Goal: Information Seeking & Learning: Find specific page/section

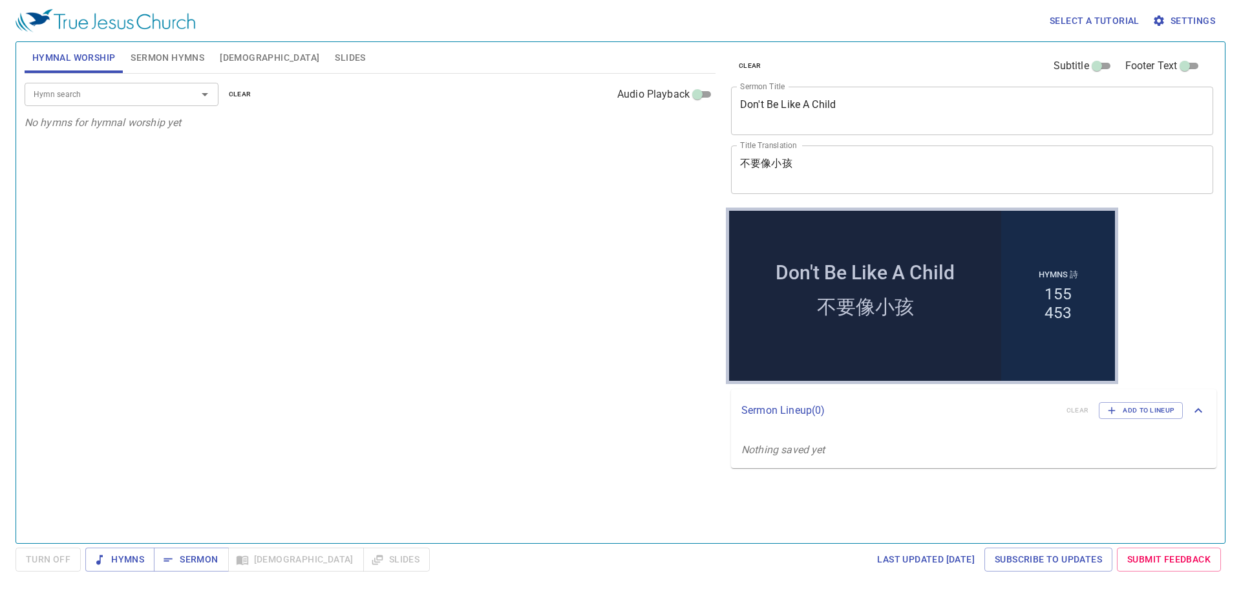
click at [159, 61] on span "Sermon Hymns" at bounding box center [168, 58] width 74 height 16
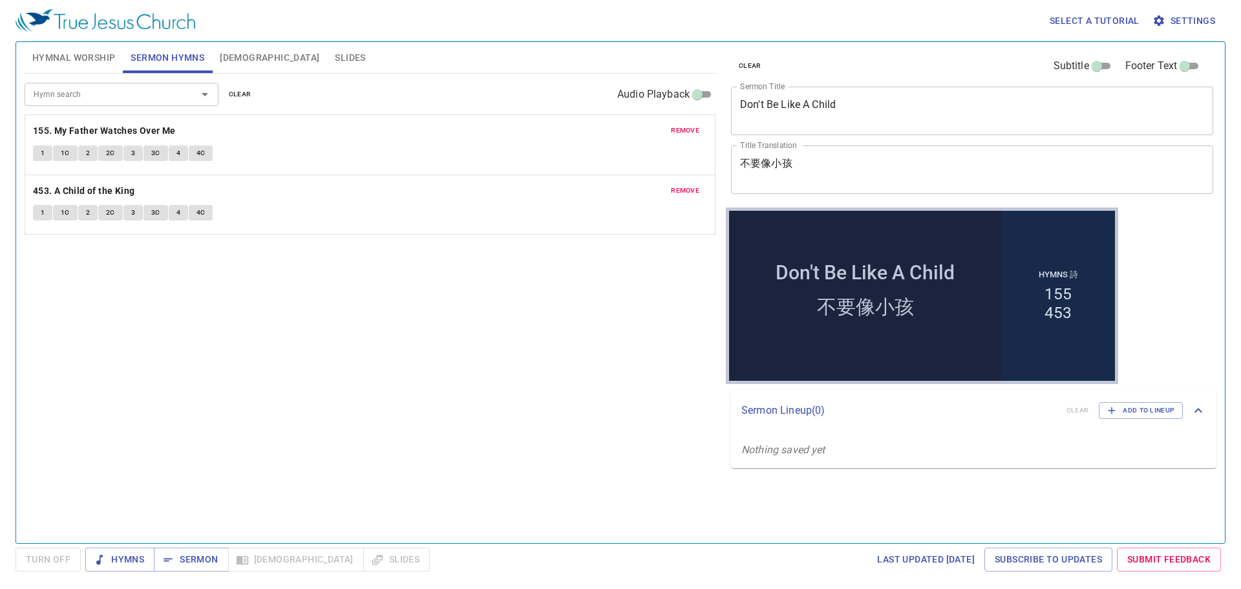
click at [242, 91] on span "clear" at bounding box center [240, 95] width 23 height 12
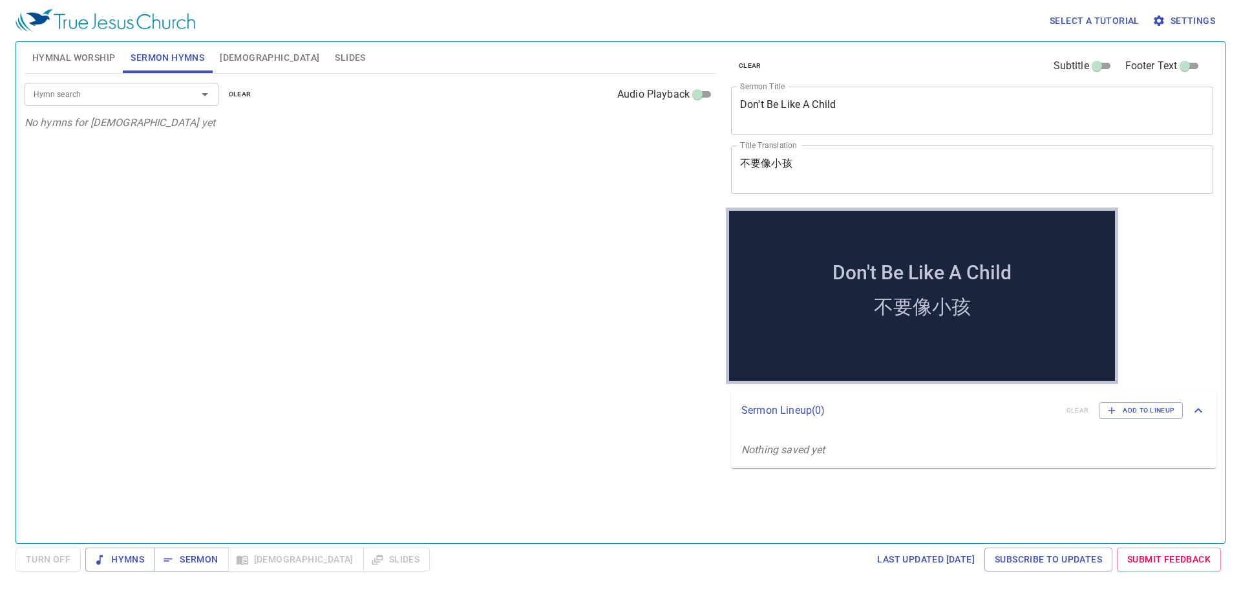
drag, startPoint x: 115, startPoint y: 92, endPoint x: 131, endPoint y: 101, distance: 18.3
click at [131, 101] on input "Hymn search" at bounding box center [102, 94] width 148 height 15
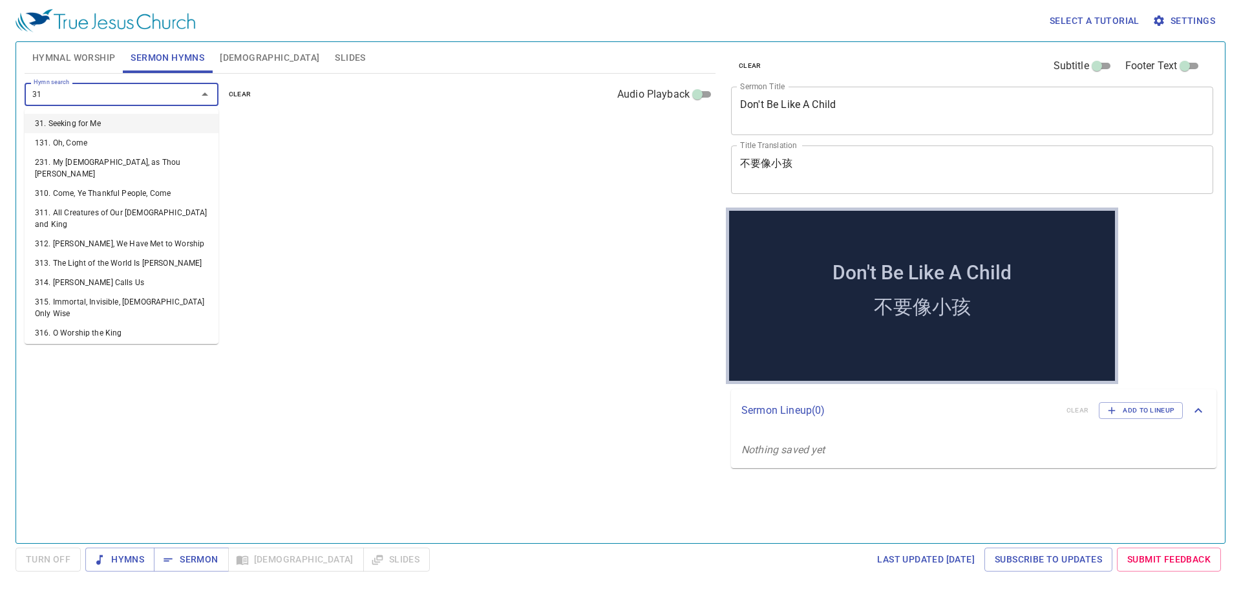
type input "315"
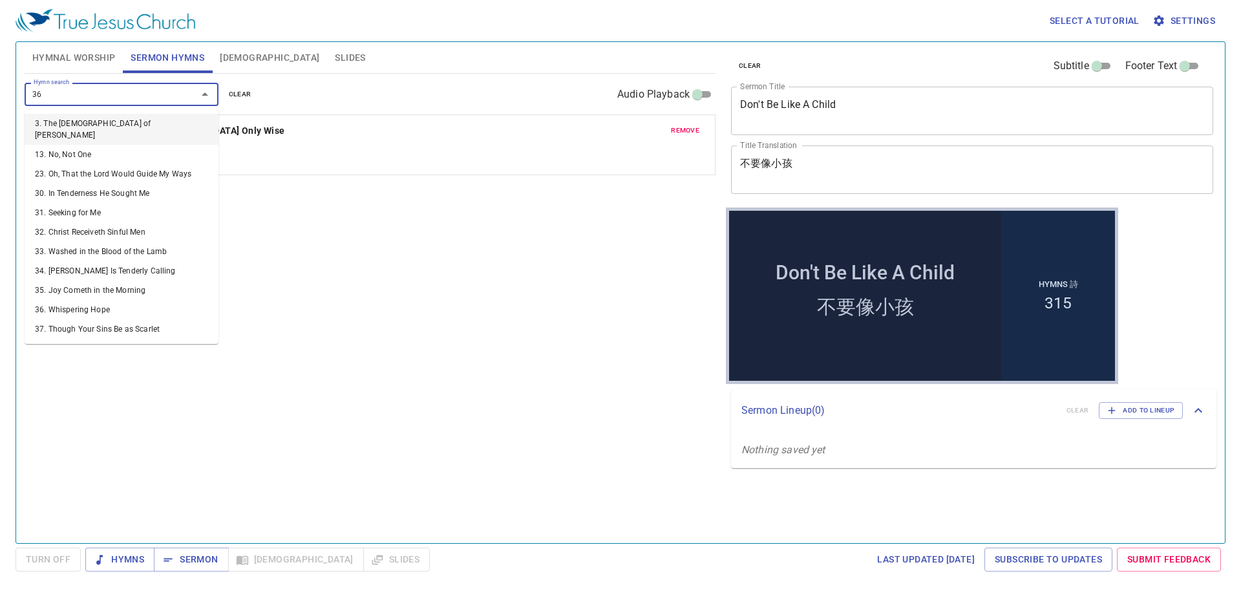
type input "364"
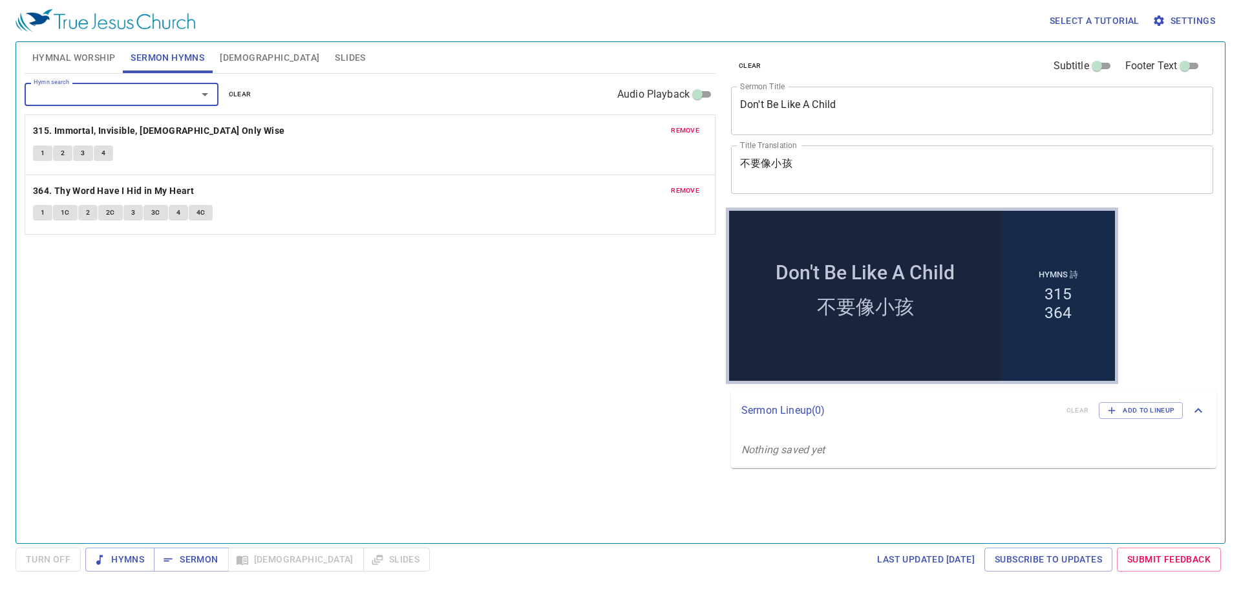
click at [61, 61] on span "Hymnal Worship" at bounding box center [73, 58] width 83 height 16
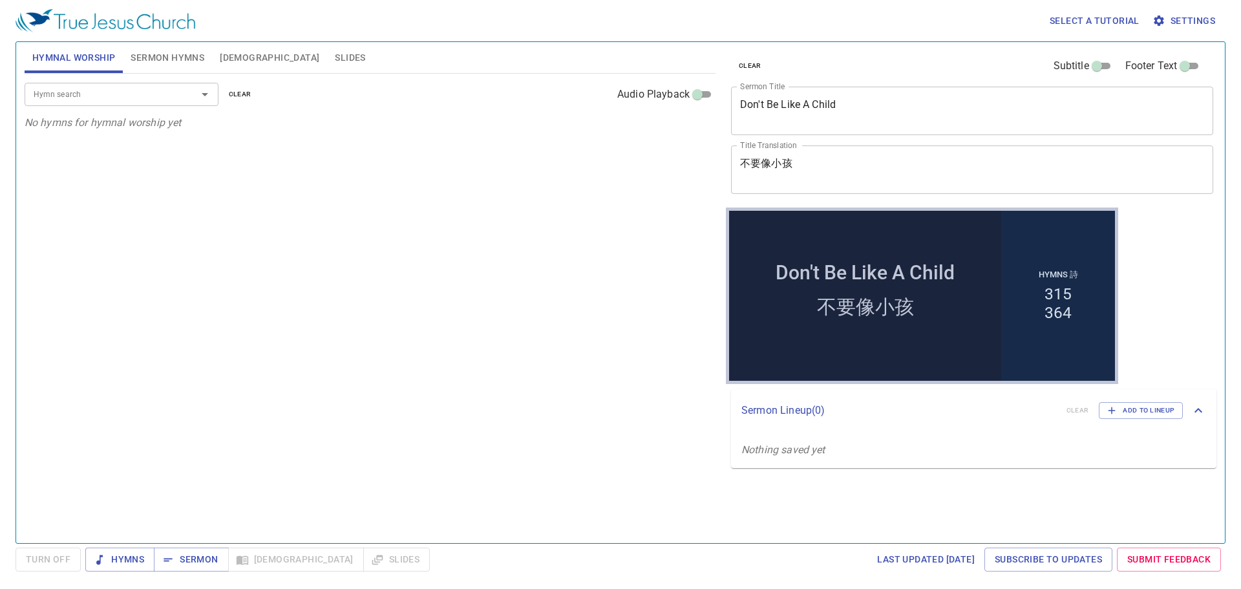
drag, startPoint x: 547, startPoint y: 379, endPoint x: 538, endPoint y: 363, distance: 18.3
click at [543, 350] on div "Hymn search Hymn search clear Audio Playback No hymns for hymnal worship yet" at bounding box center [370, 303] width 691 height 458
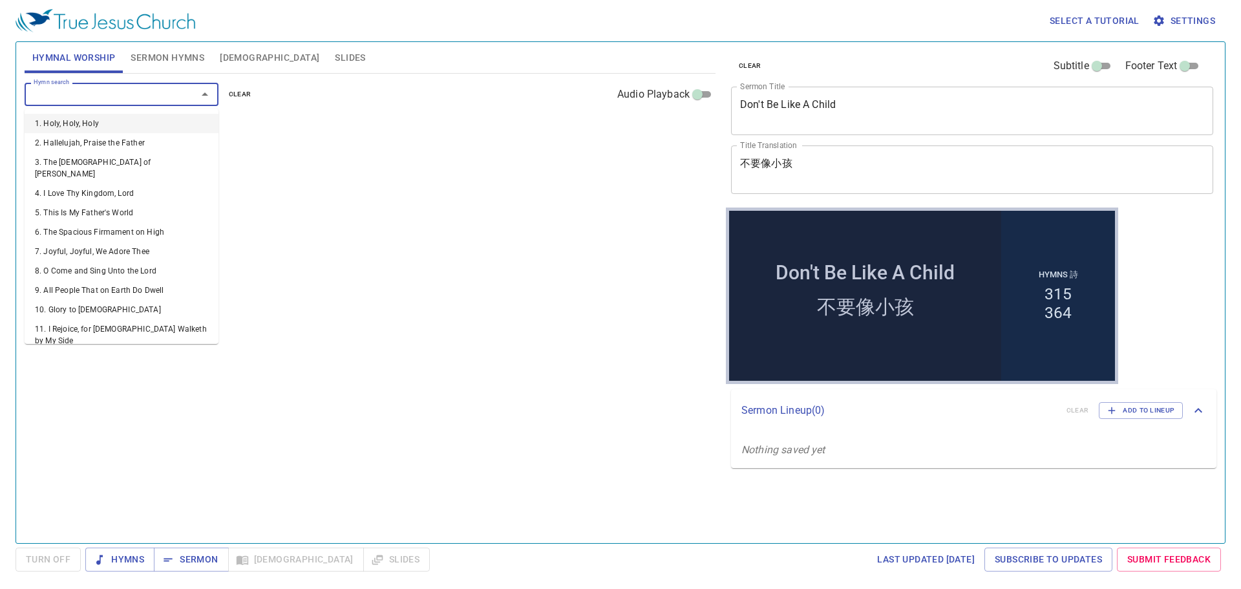
click at [110, 98] on input "Hymn search" at bounding box center [102, 94] width 148 height 15
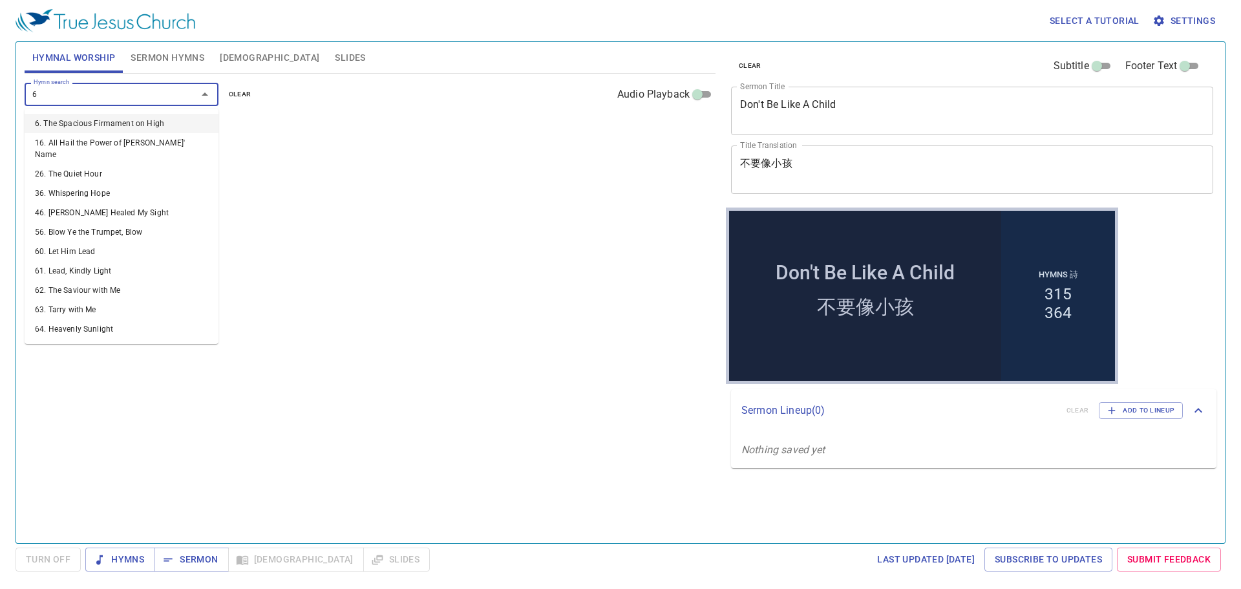
type input "68"
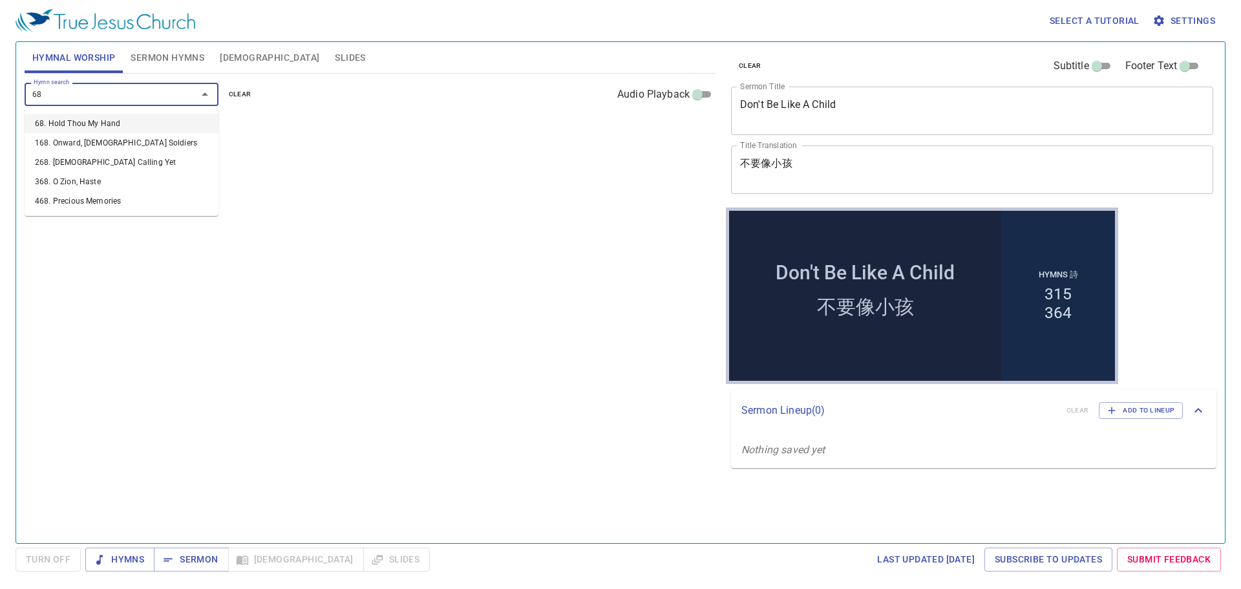
click at [186, 120] on li "68. Hold Thou My Hand" at bounding box center [122, 123] width 194 height 19
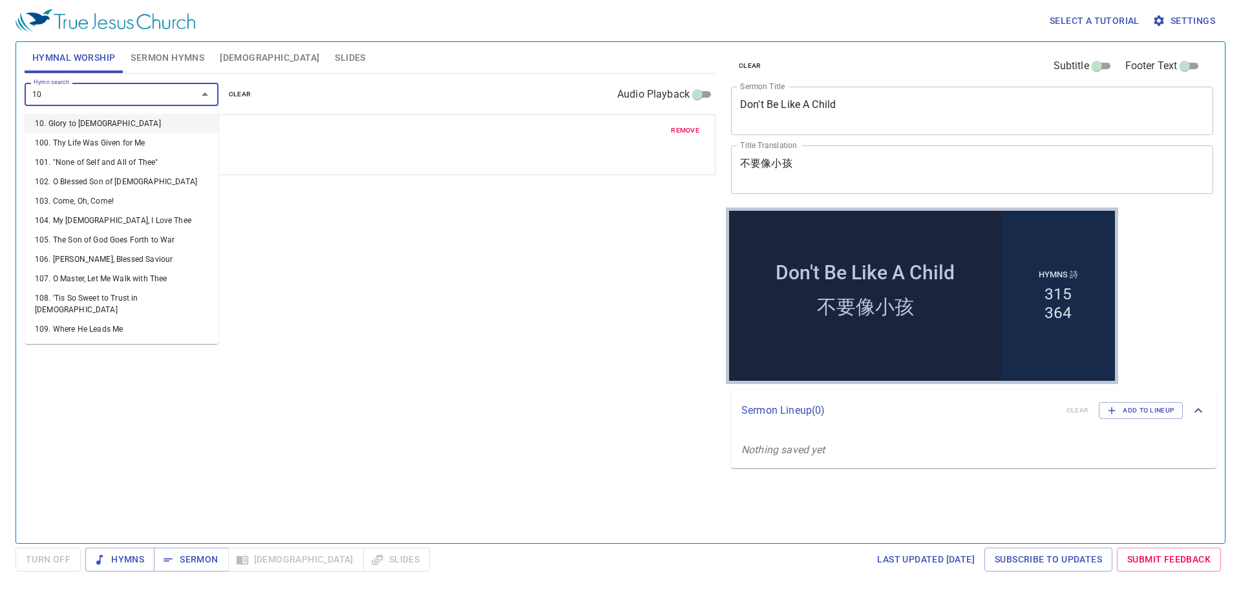
type input "107"
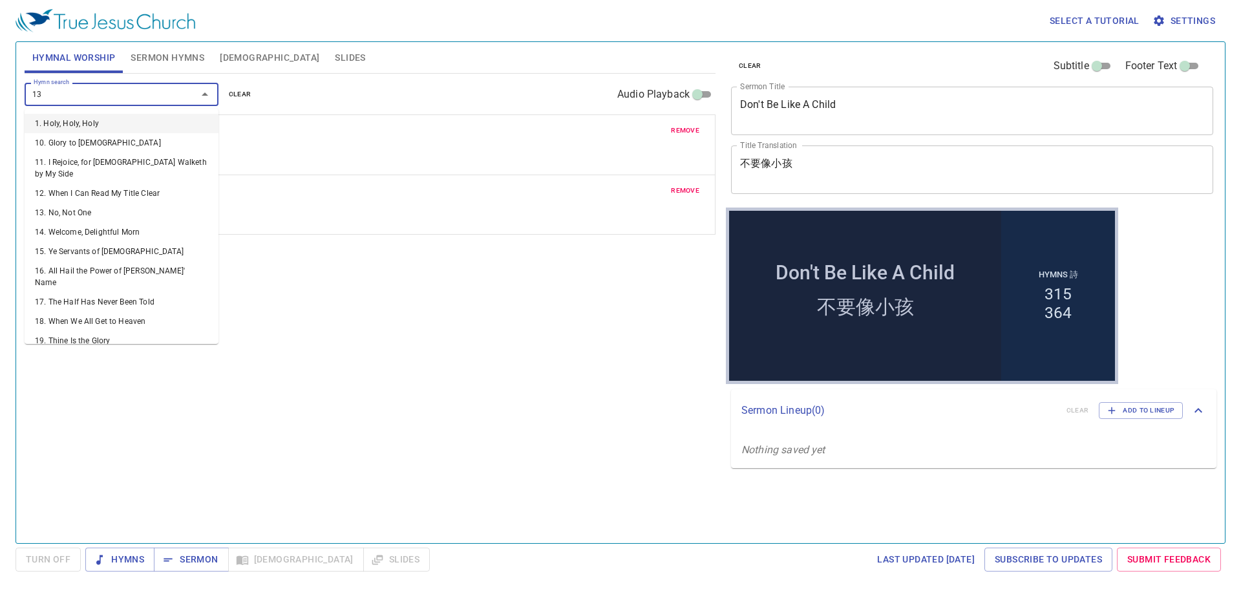
type input "136"
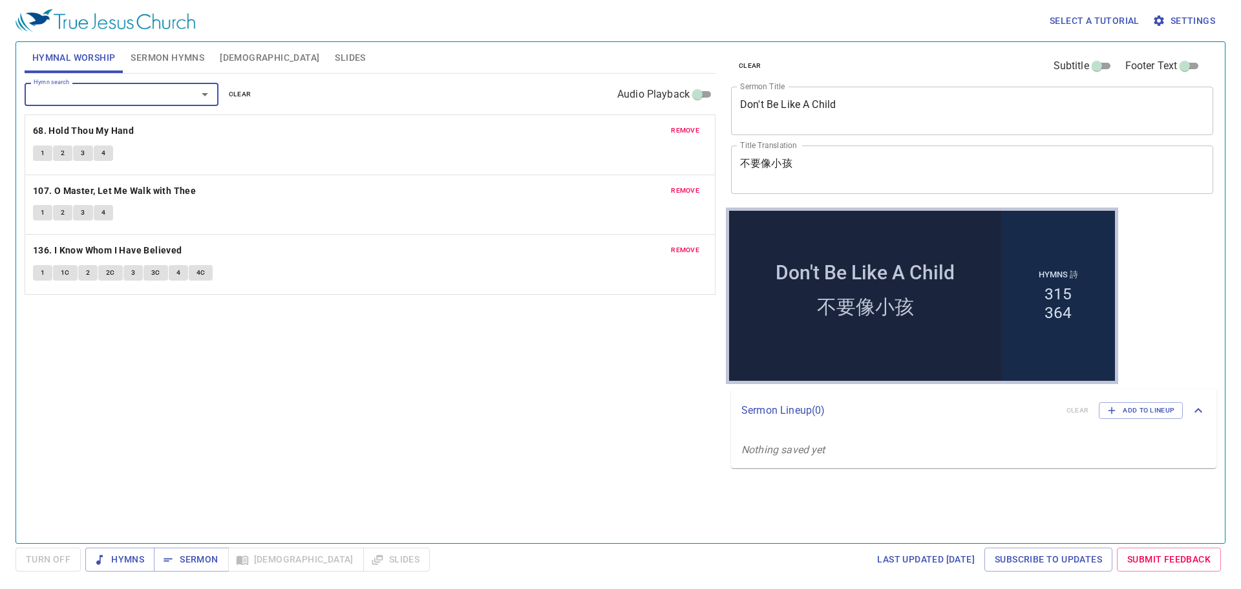
click at [681, 125] on span "remove" at bounding box center [685, 131] width 28 height 12
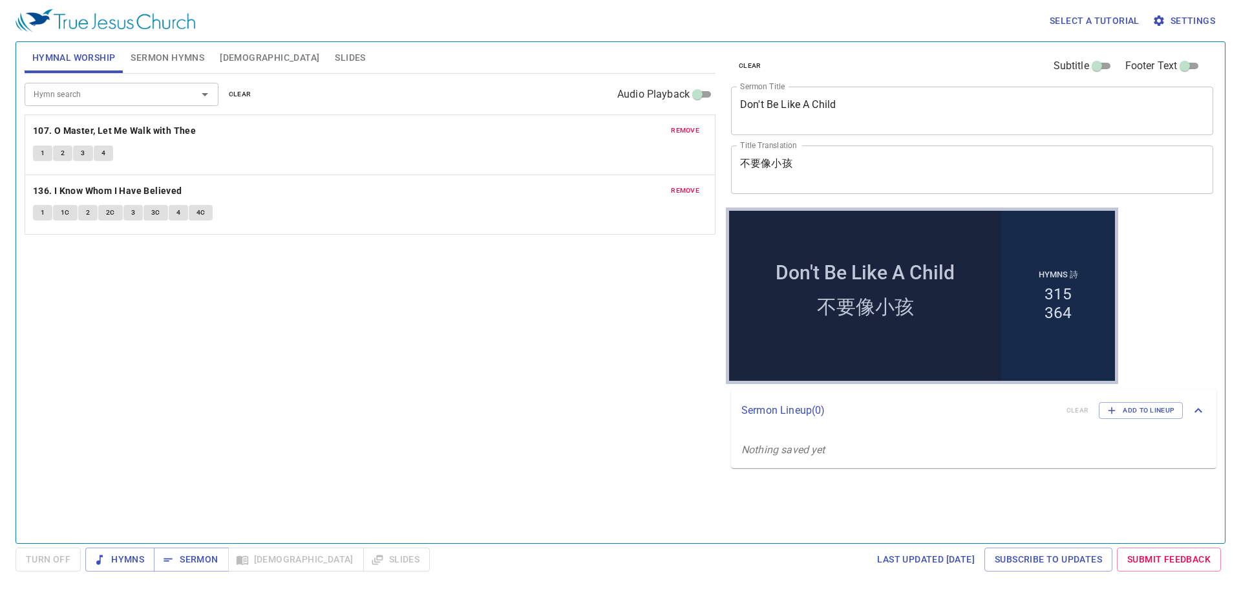
click at [169, 98] on input "Hymn search" at bounding box center [102, 94] width 148 height 15
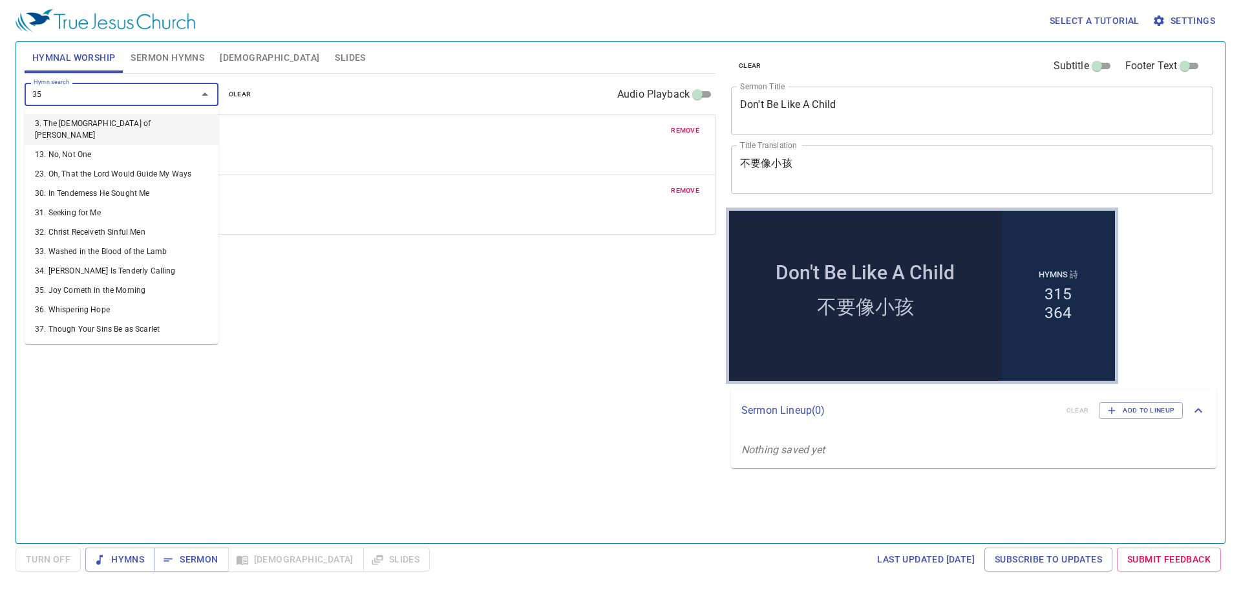
type input "355"
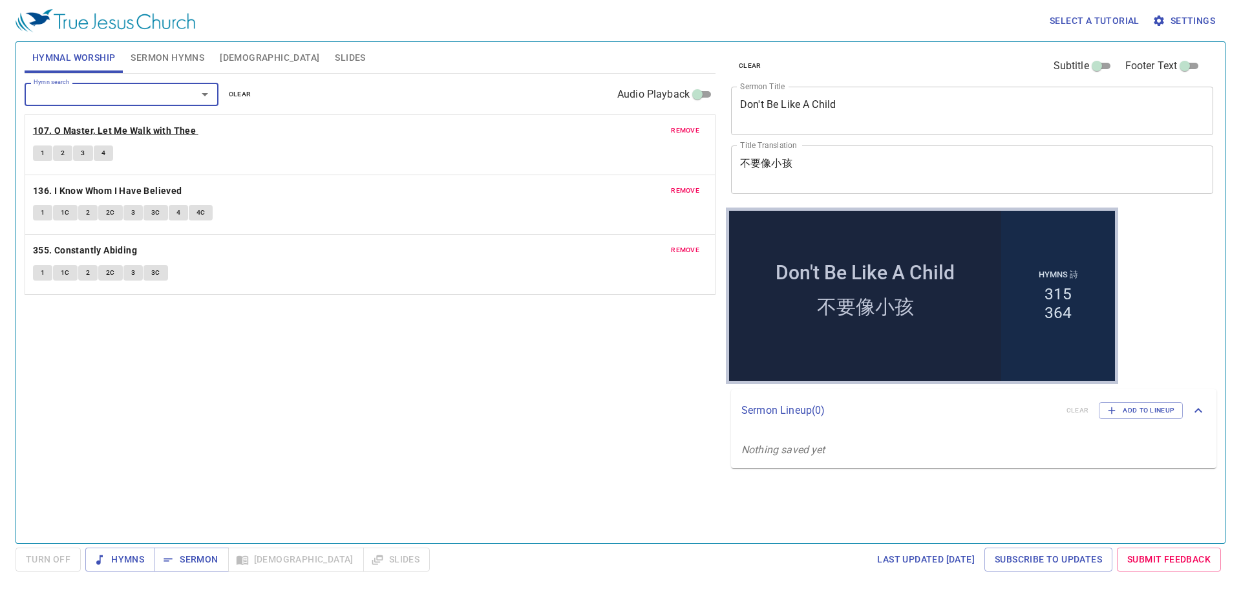
click at [132, 131] on b "107. O Master, Let Me Walk with Thee" at bounding box center [114, 131] width 163 height 16
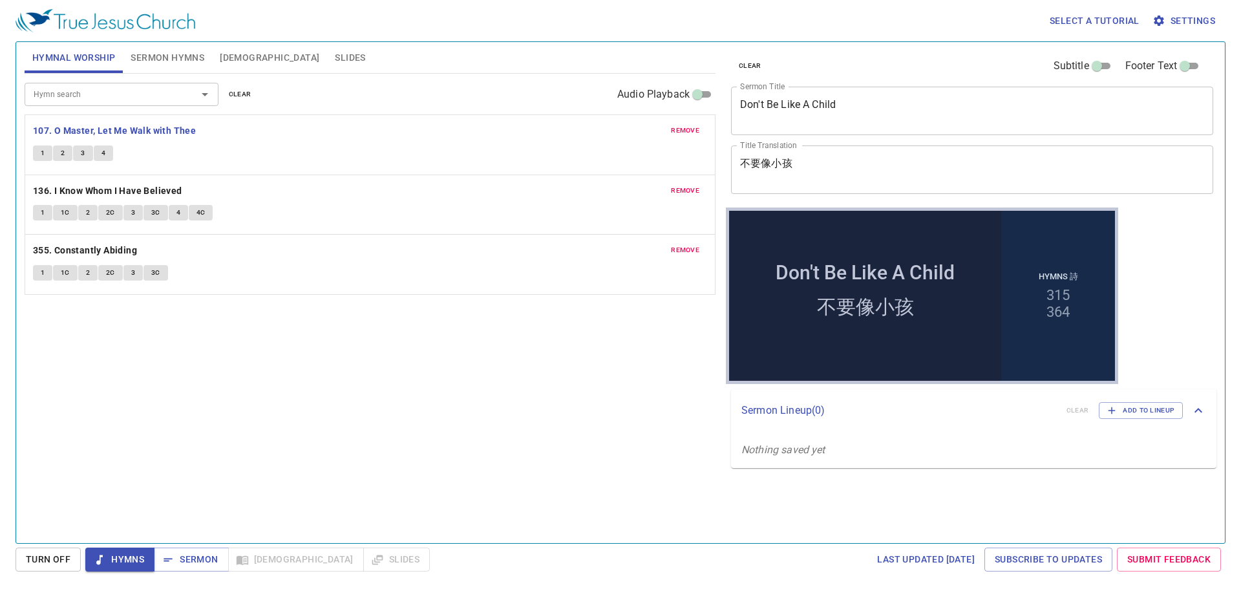
click at [42, 152] on span "1" at bounding box center [43, 153] width 4 height 12
click at [61, 151] on span "2" at bounding box center [63, 153] width 4 height 12
click at [84, 154] on span "3" at bounding box center [83, 153] width 4 height 12
click at [104, 153] on span "4" at bounding box center [103, 153] width 4 height 12
click at [159, 187] on b "136. I Know Whom I Have Believed" at bounding box center [107, 191] width 149 height 16
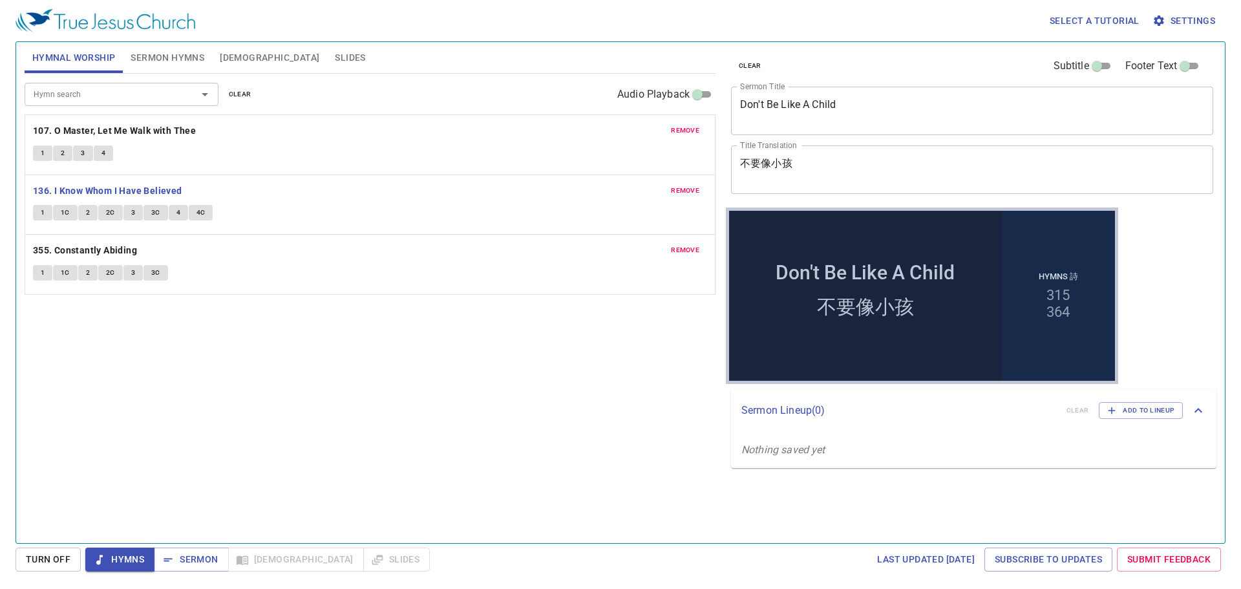
click at [41, 212] on span "1" at bounding box center [43, 213] width 4 height 12
click at [63, 211] on span "1C" at bounding box center [65, 213] width 9 height 12
click at [85, 212] on button "2" at bounding box center [87, 213] width 19 height 16
click at [109, 213] on span "2C" at bounding box center [110, 213] width 9 height 12
click at [131, 211] on span "3" at bounding box center [133, 213] width 4 height 12
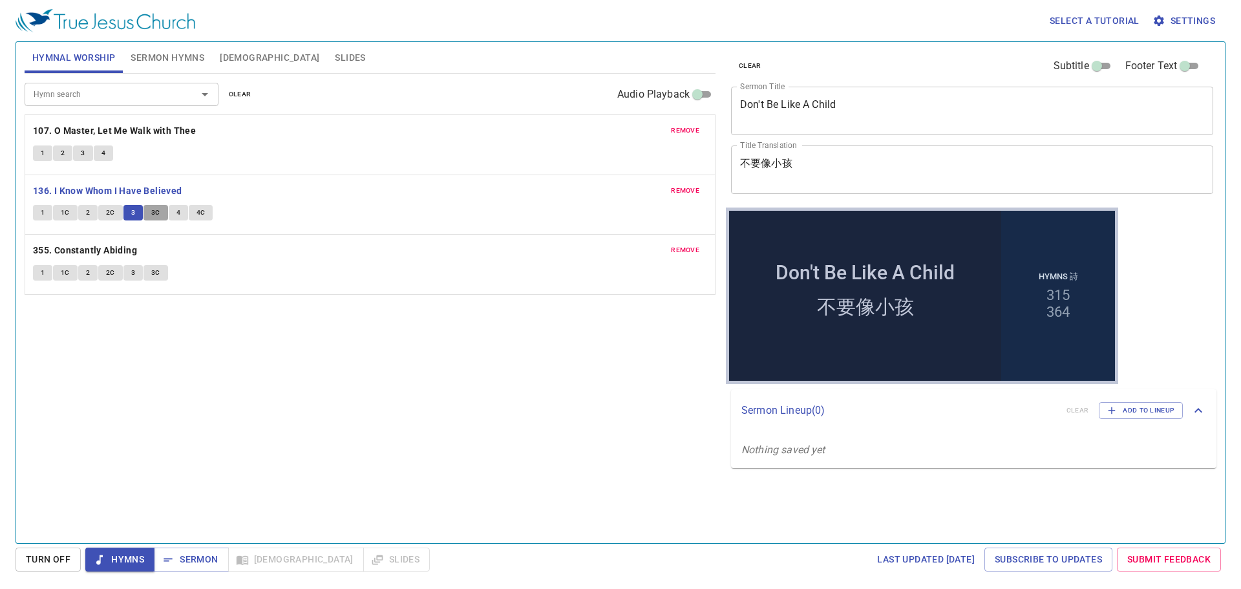
click at [152, 213] on span "3C" at bounding box center [155, 213] width 9 height 12
click at [177, 211] on span "4" at bounding box center [178, 213] width 4 height 12
click at [205, 215] on button "4C" at bounding box center [201, 213] width 25 height 16
click at [81, 246] on b "355. Constantly Abiding" at bounding box center [85, 250] width 104 height 16
click at [41, 273] on span "1" at bounding box center [43, 273] width 4 height 12
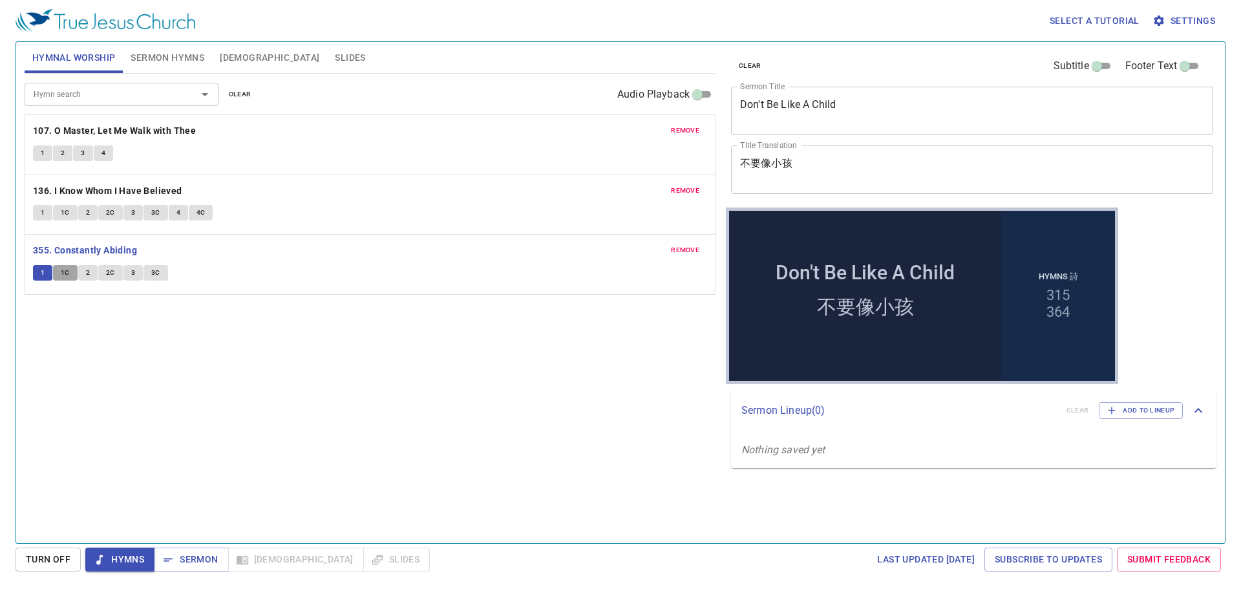
click at [65, 269] on span "1C" at bounding box center [65, 273] width 9 height 12
click at [86, 271] on span "2" at bounding box center [88, 273] width 4 height 12
click at [105, 275] on button "2C" at bounding box center [110, 273] width 25 height 16
click at [131, 268] on span "3" at bounding box center [133, 273] width 4 height 12
click at [158, 275] on span "3C" at bounding box center [155, 273] width 9 height 12
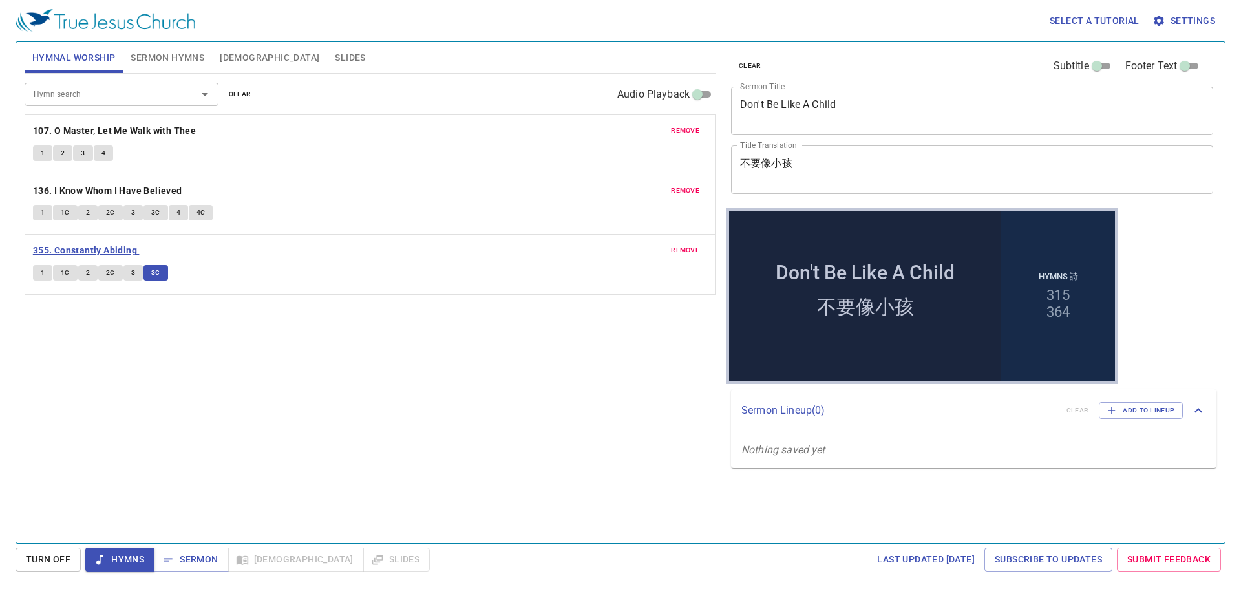
click at [116, 242] on b "355. Constantly Abiding" at bounding box center [85, 250] width 104 height 16
click at [181, 350] on span "Sermon" at bounding box center [191, 559] width 54 height 16
click at [304, 350] on div "Select a tutorial Settings Hymnal Worship Sermon Hymns Bible Slides Hymn search…" at bounding box center [620, 294] width 1241 height 589
click at [309, 350] on div "Hymns Sermon Bible Slides" at bounding box center [257, 559] width 344 height 24
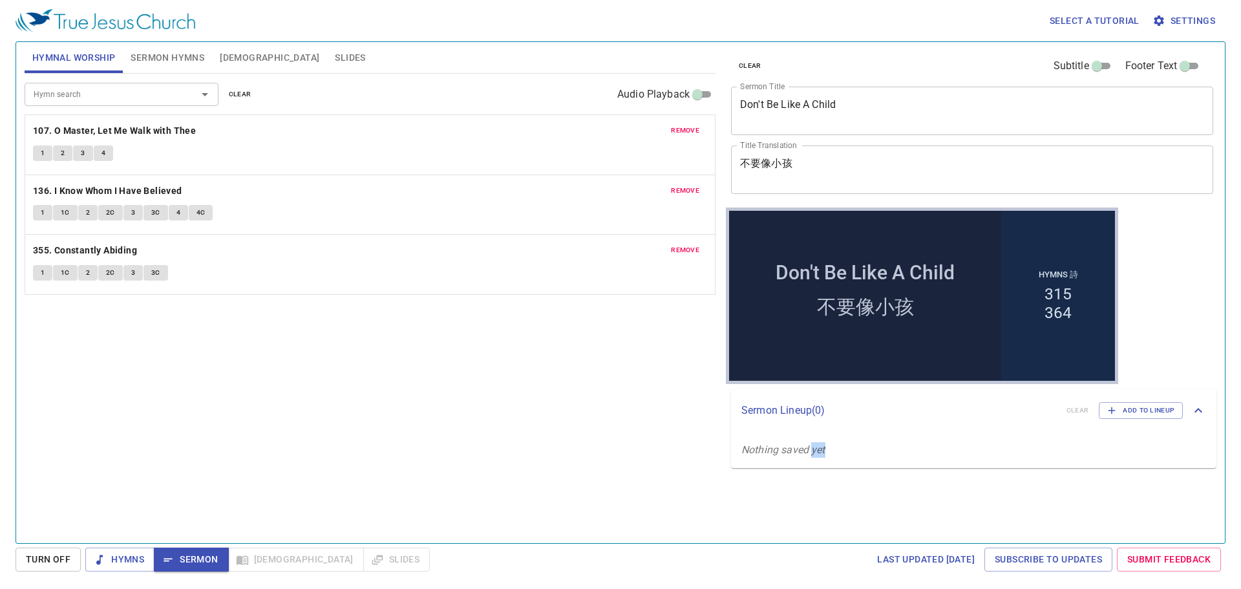
click at [309, 350] on div "Hymns Sermon Bible Slides" at bounding box center [257, 559] width 344 height 24
click at [275, 350] on div "Hymns Sermon Bible Slides" at bounding box center [257, 559] width 344 height 24
click at [233, 51] on span "[DEMOGRAPHIC_DATA]" at bounding box center [270, 58] width 100 height 16
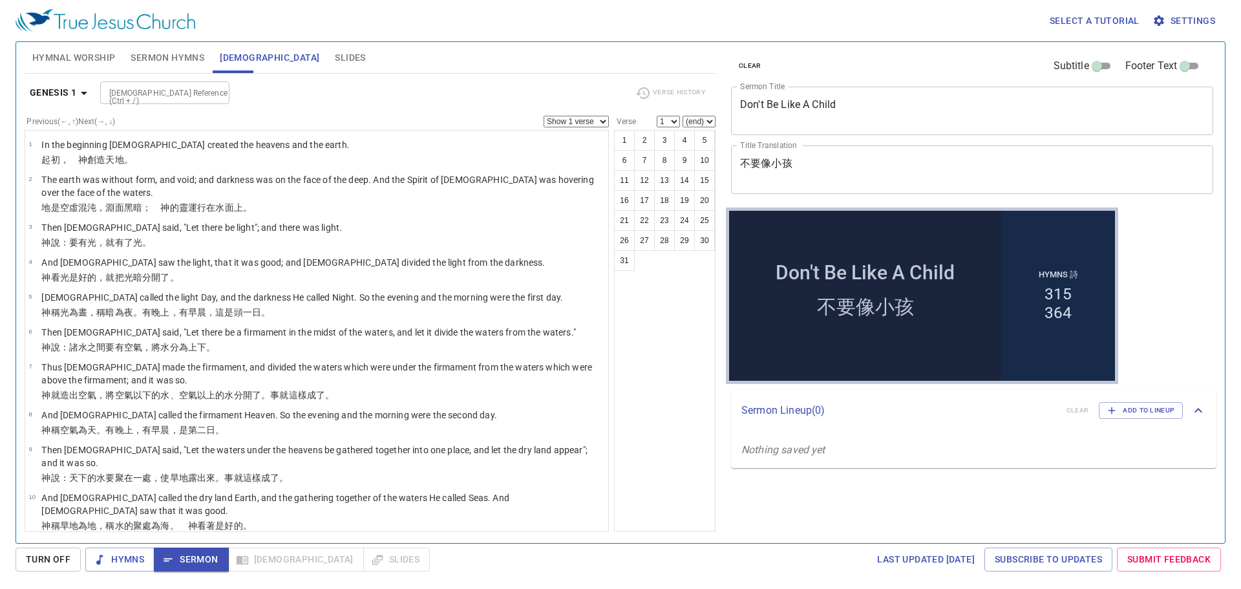
click at [335, 64] on span "Slides" at bounding box center [350, 58] width 30 height 16
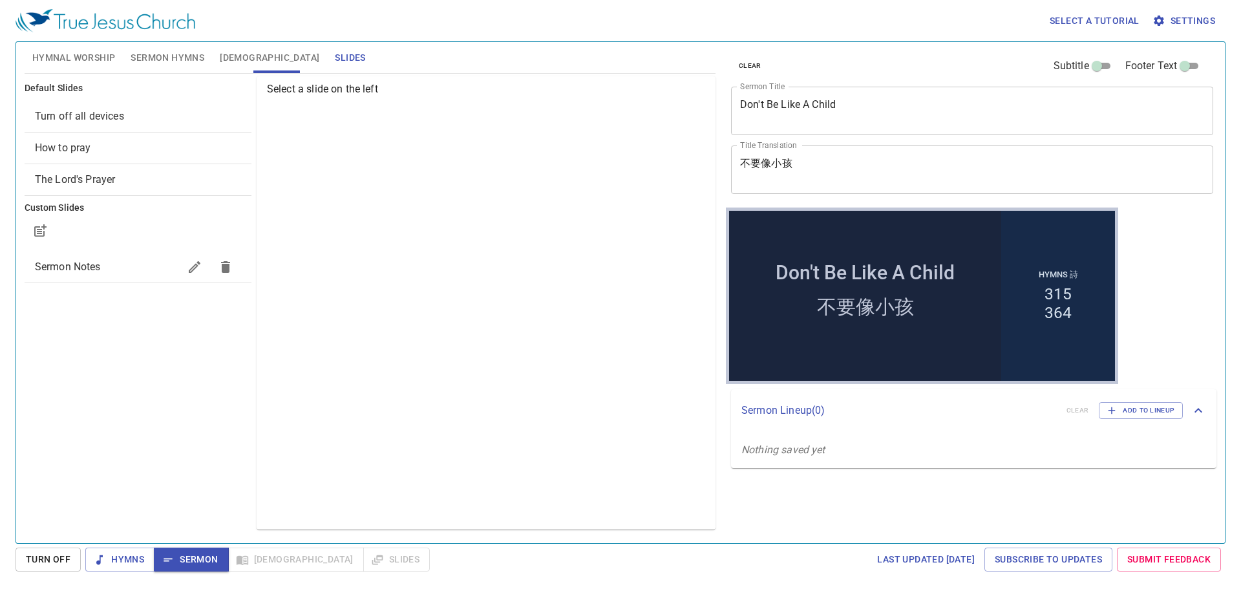
click at [122, 151] on span "How to pray" at bounding box center [138, 148] width 206 height 16
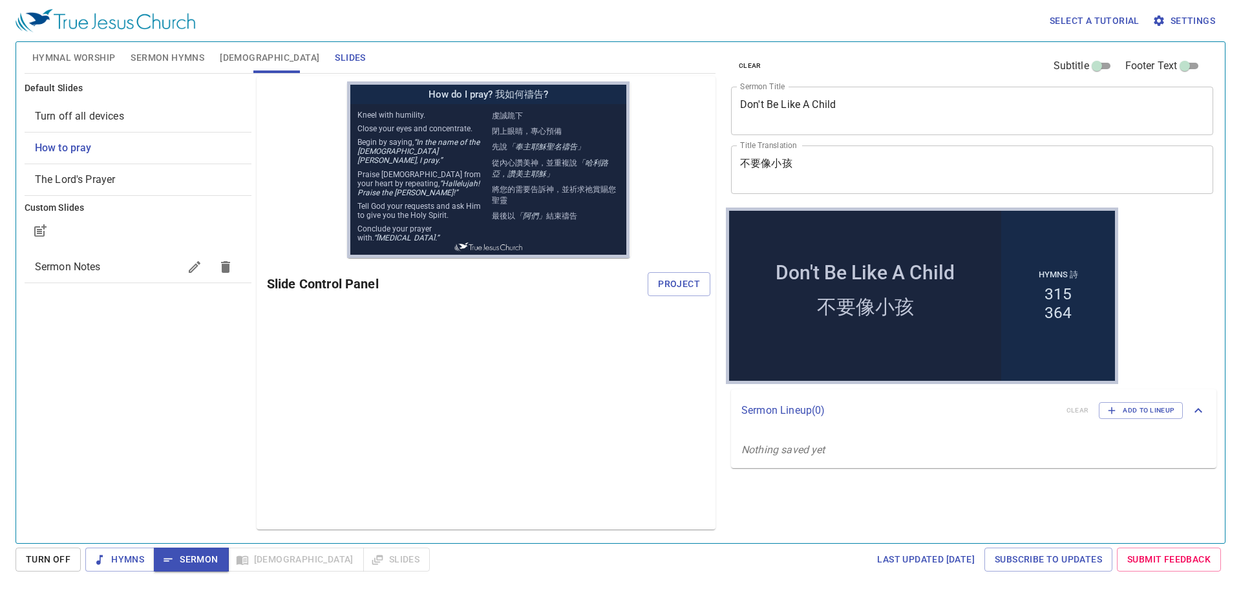
click at [240, 61] on span "[DEMOGRAPHIC_DATA]" at bounding box center [270, 58] width 100 height 16
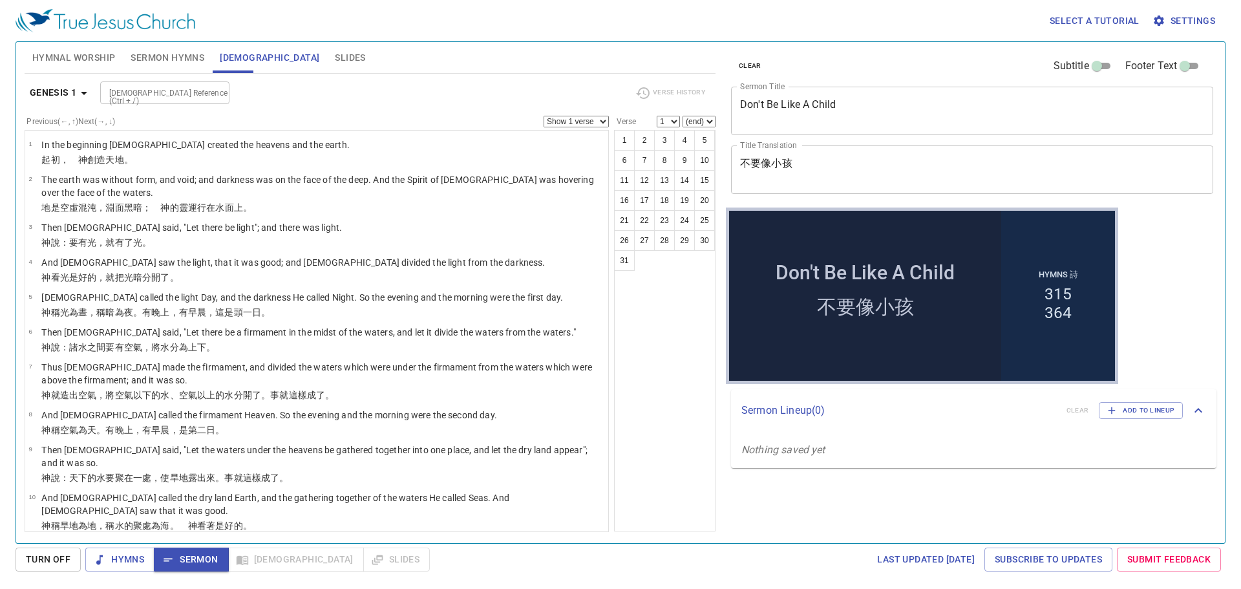
click at [72, 61] on span "Hymnal Worship" at bounding box center [73, 58] width 83 height 16
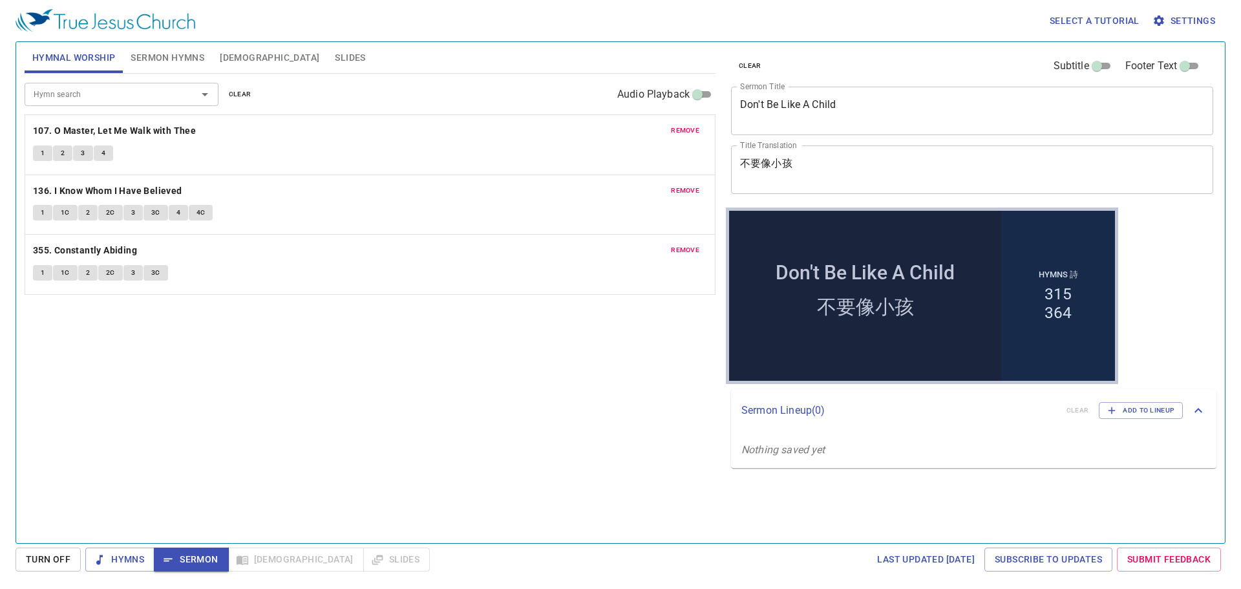
click at [147, 54] on span "Sermon Hymns" at bounding box center [168, 58] width 74 height 16
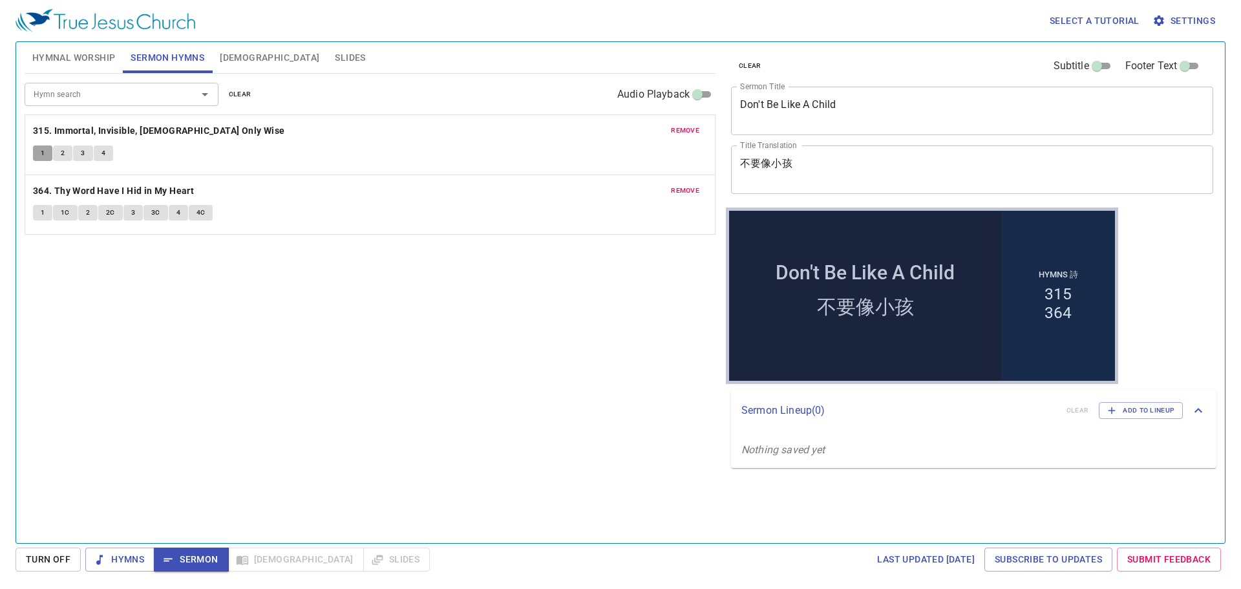
click at [44, 148] on span "1" at bounding box center [43, 153] width 4 height 12
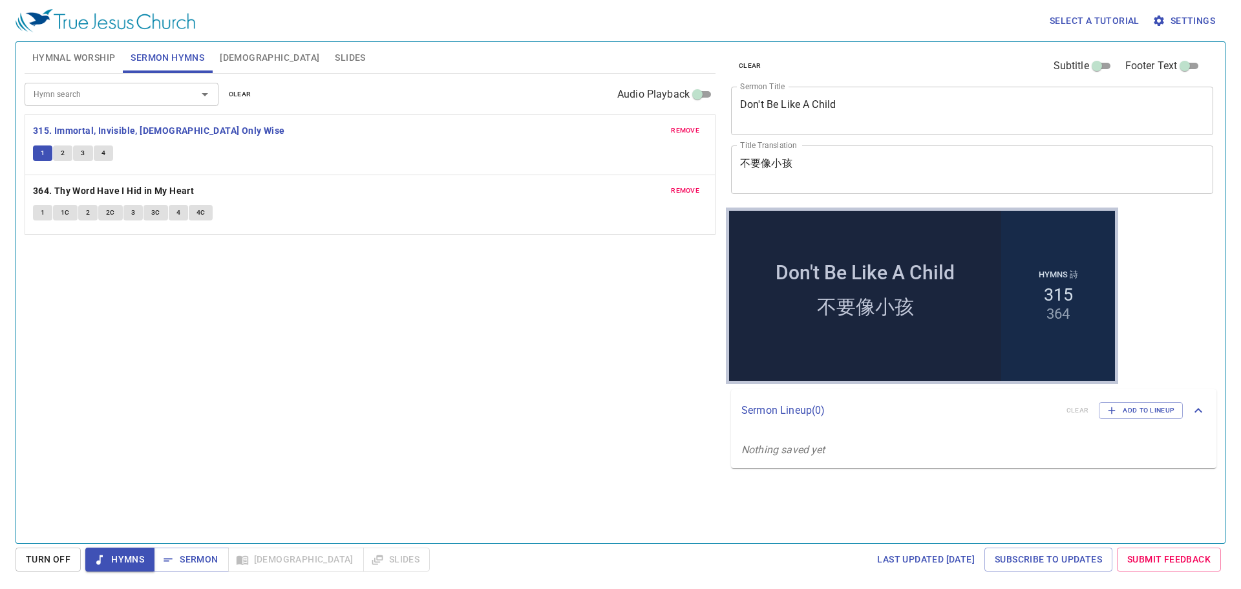
click at [61, 153] on span "2" at bounding box center [63, 153] width 4 height 12
click at [83, 151] on span "3" at bounding box center [83, 153] width 4 height 12
click at [101, 151] on span "4" at bounding box center [103, 153] width 4 height 12
click at [188, 136] on b "315. Immortal, Invisible, [DEMOGRAPHIC_DATA] Only Wise" at bounding box center [159, 131] width 252 height 16
click at [327, 48] on button "Slides" at bounding box center [350, 57] width 46 height 31
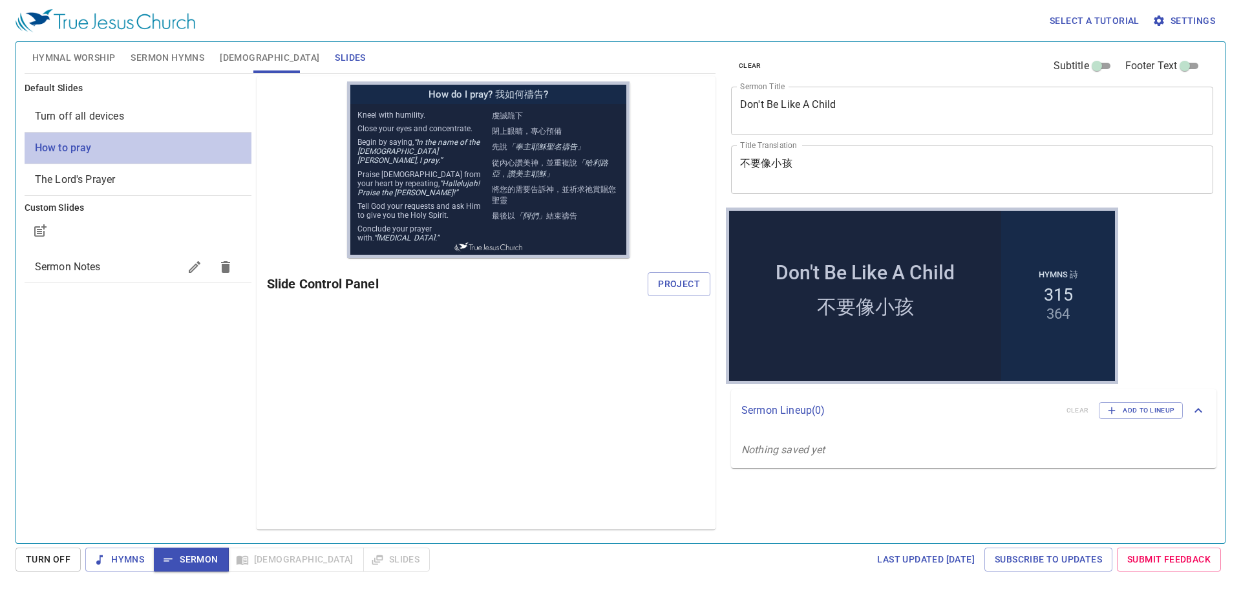
click at [156, 146] on span "How to pray" at bounding box center [138, 148] width 206 height 16
click at [699, 288] on span "Project" at bounding box center [679, 284] width 42 height 16
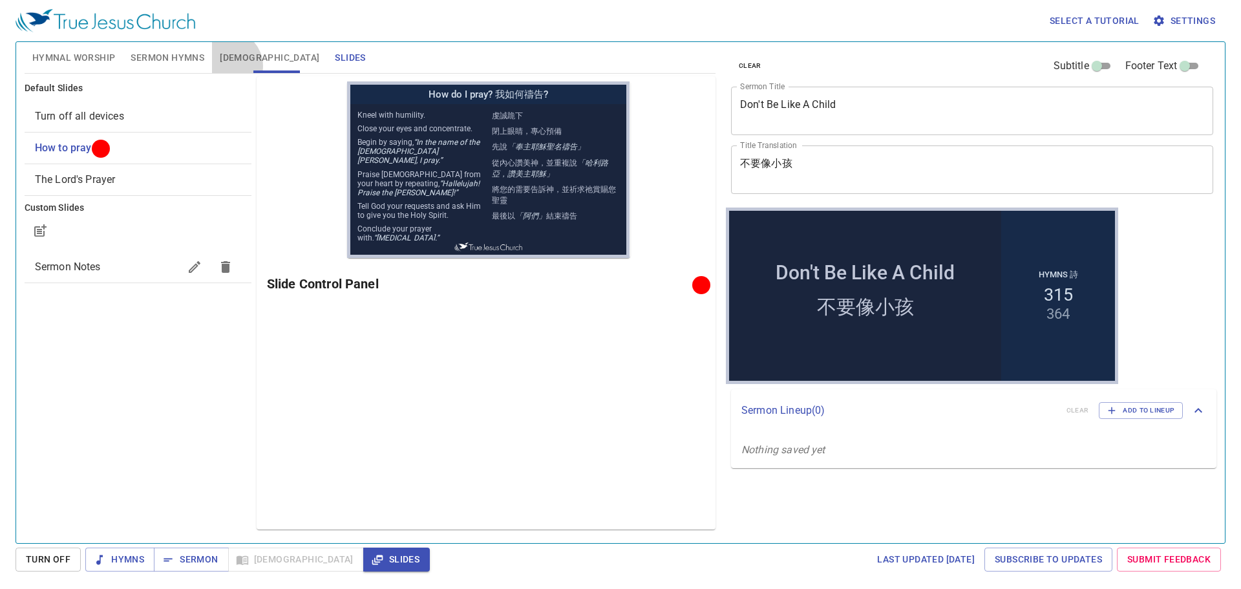
click at [227, 66] on button "[DEMOGRAPHIC_DATA]" at bounding box center [269, 57] width 115 height 31
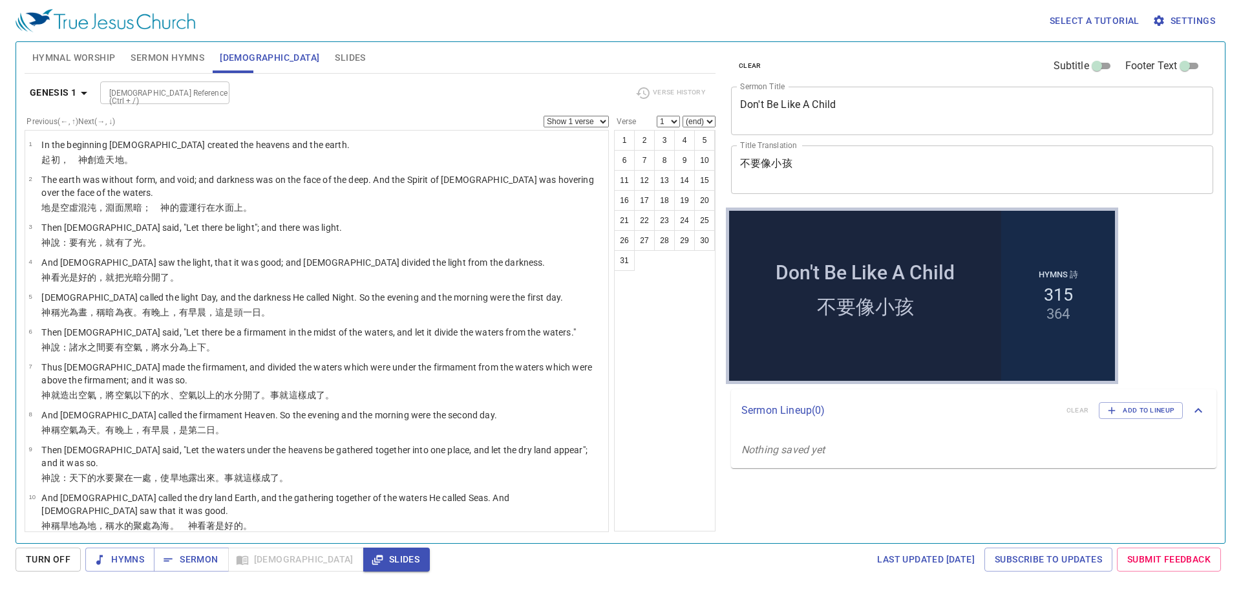
click at [66, 89] on b "Genesis 1" at bounding box center [53, 93] width 47 height 16
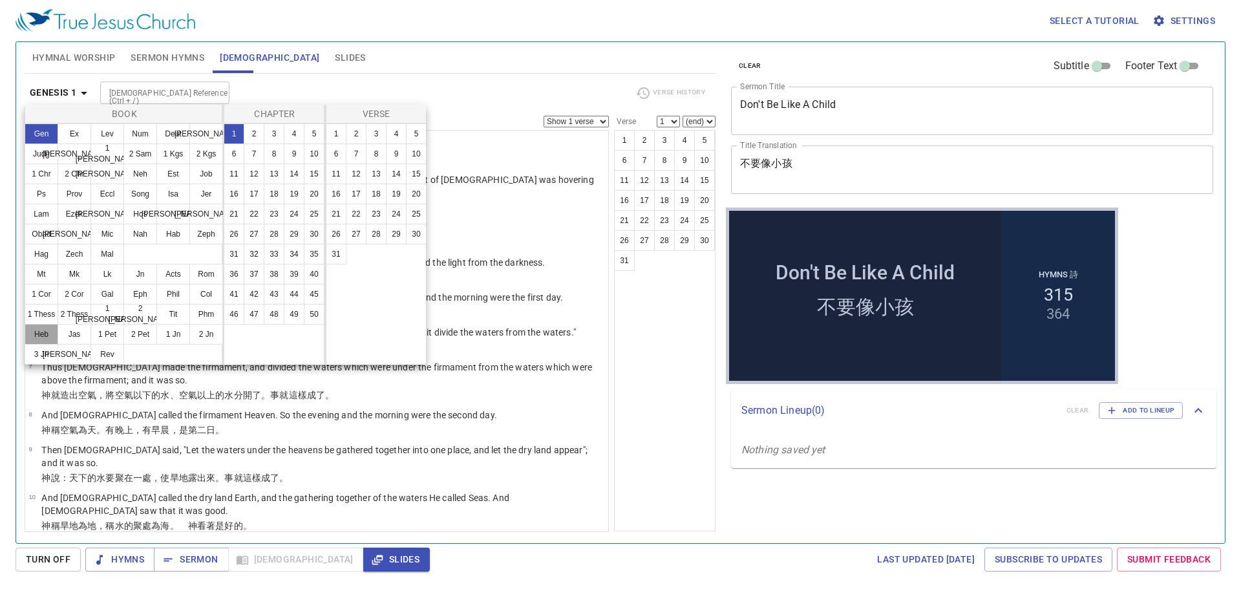
click at [34, 328] on button "Heb" at bounding box center [42, 334] width 34 height 21
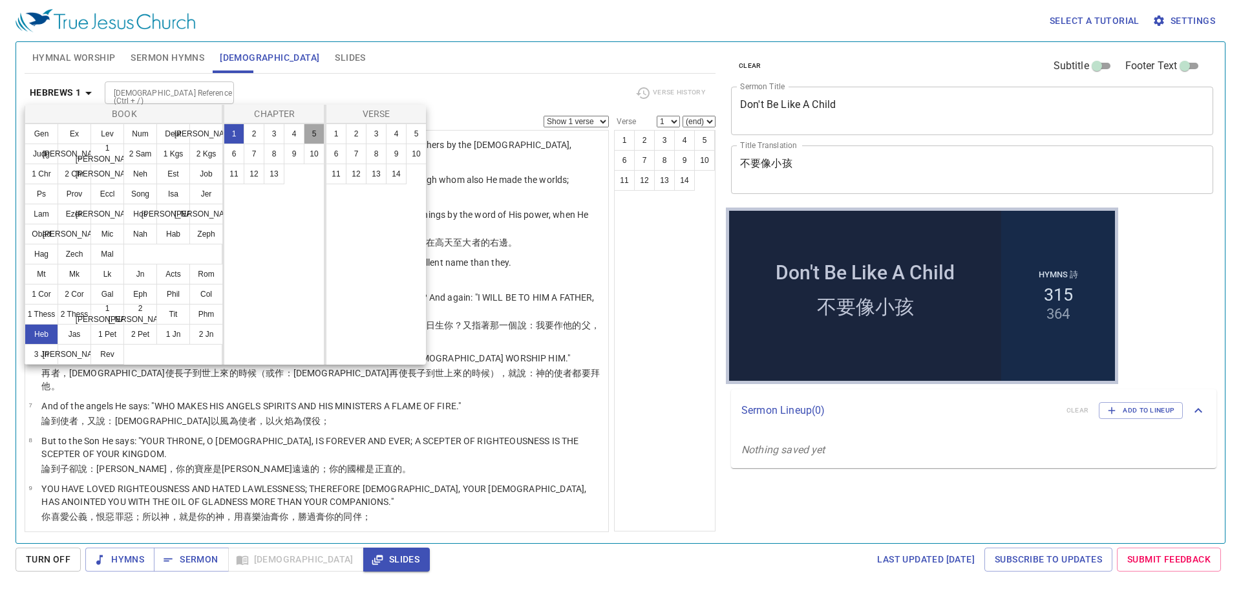
click at [309, 132] on button "5" at bounding box center [314, 133] width 21 height 21
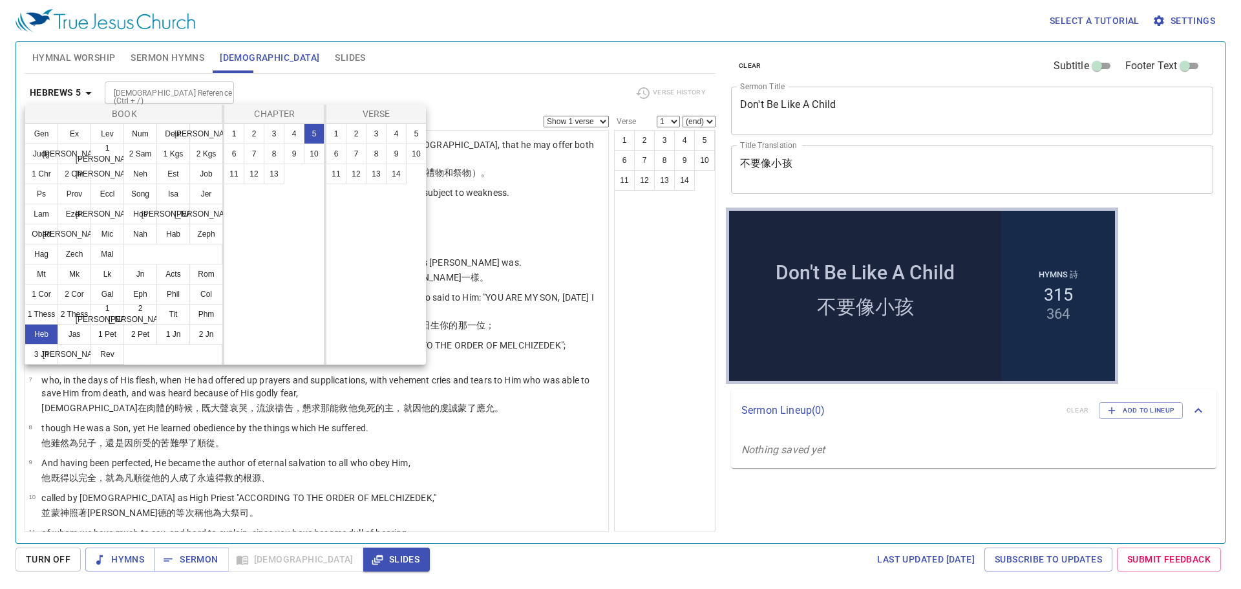
click at [671, 273] on div at bounding box center [620, 294] width 1241 height 589
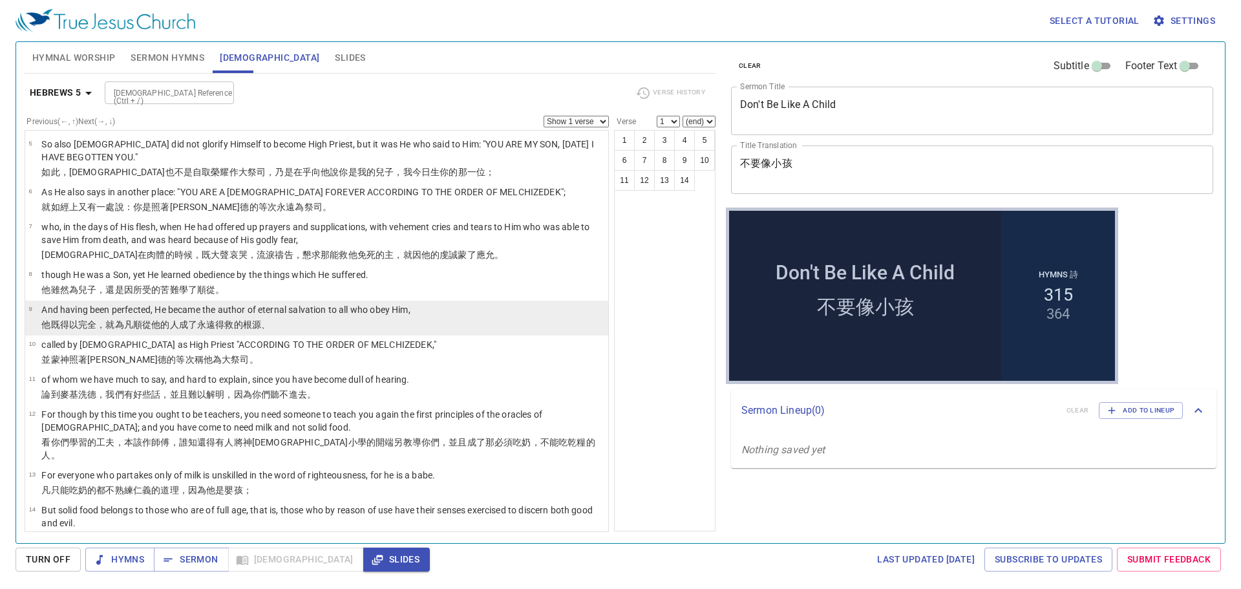
scroll to position [163, 0]
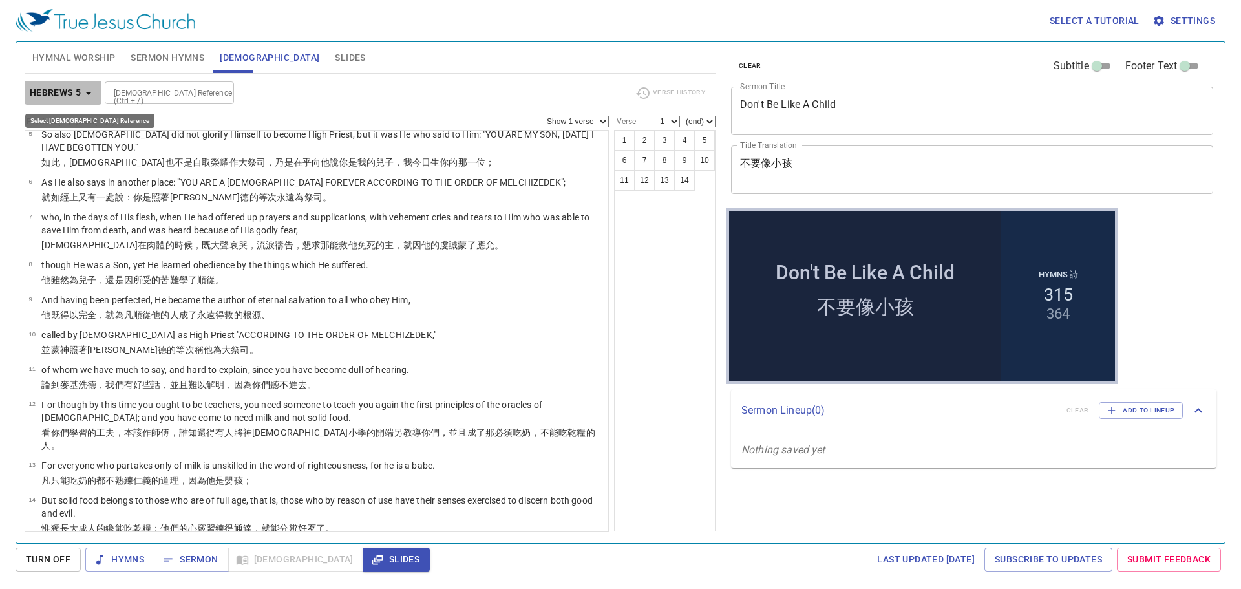
click at [78, 85] on b "Hebrews 5" at bounding box center [56, 93] width 52 height 16
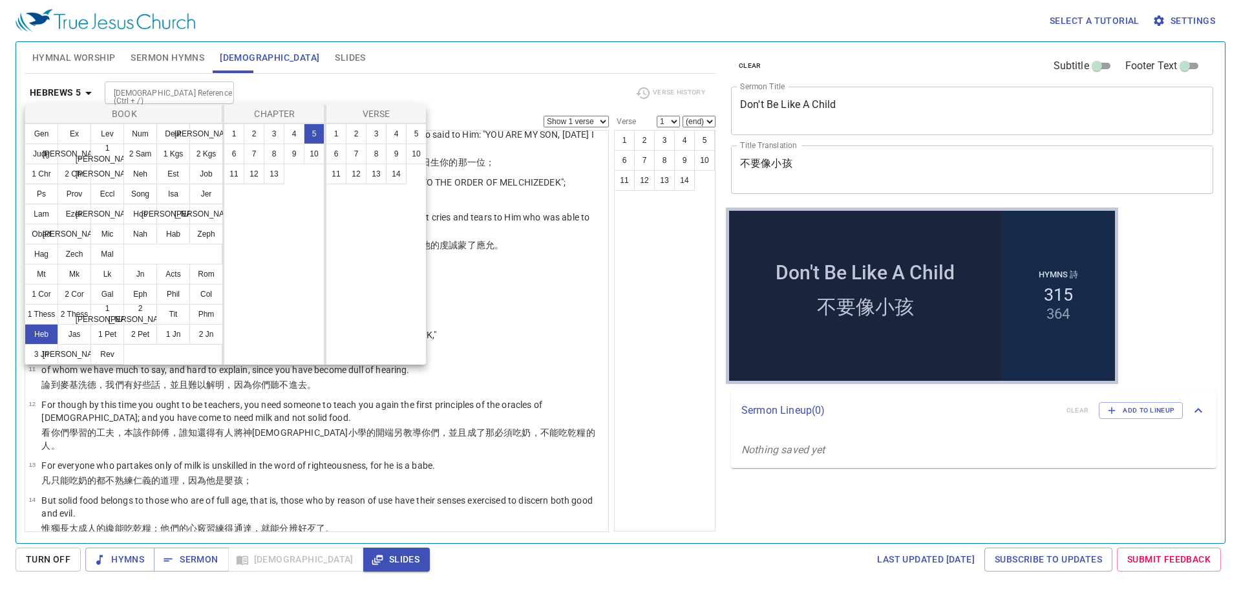
click at [410, 57] on div at bounding box center [620, 294] width 1241 height 589
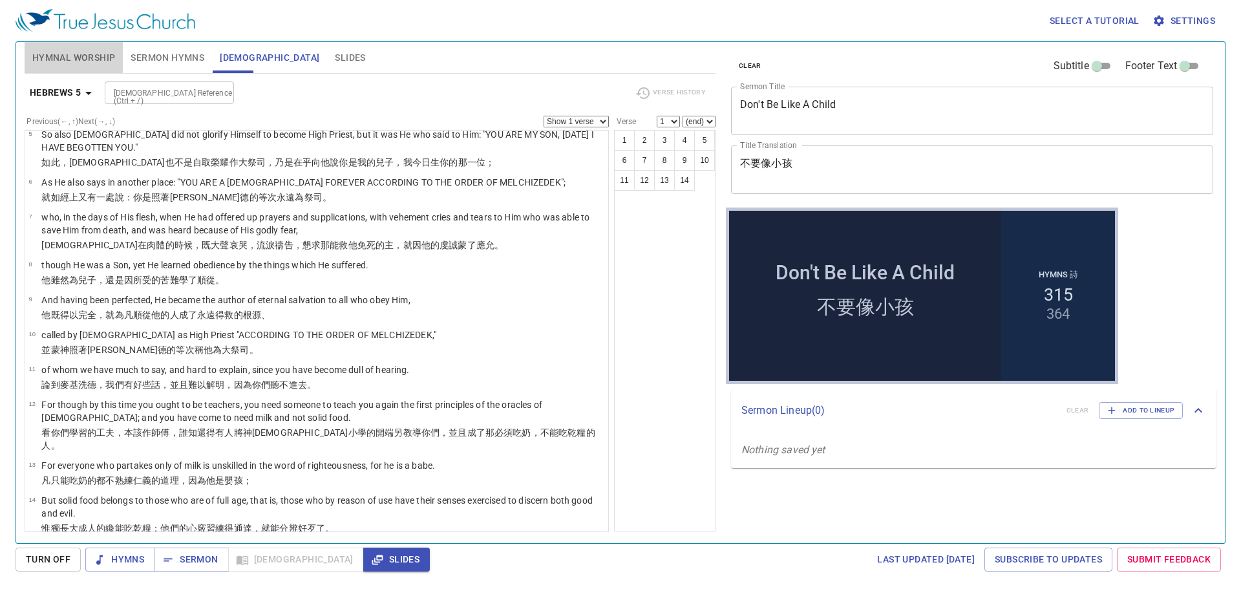
click at [63, 64] on span "Hymnal Worship" at bounding box center [73, 58] width 83 height 16
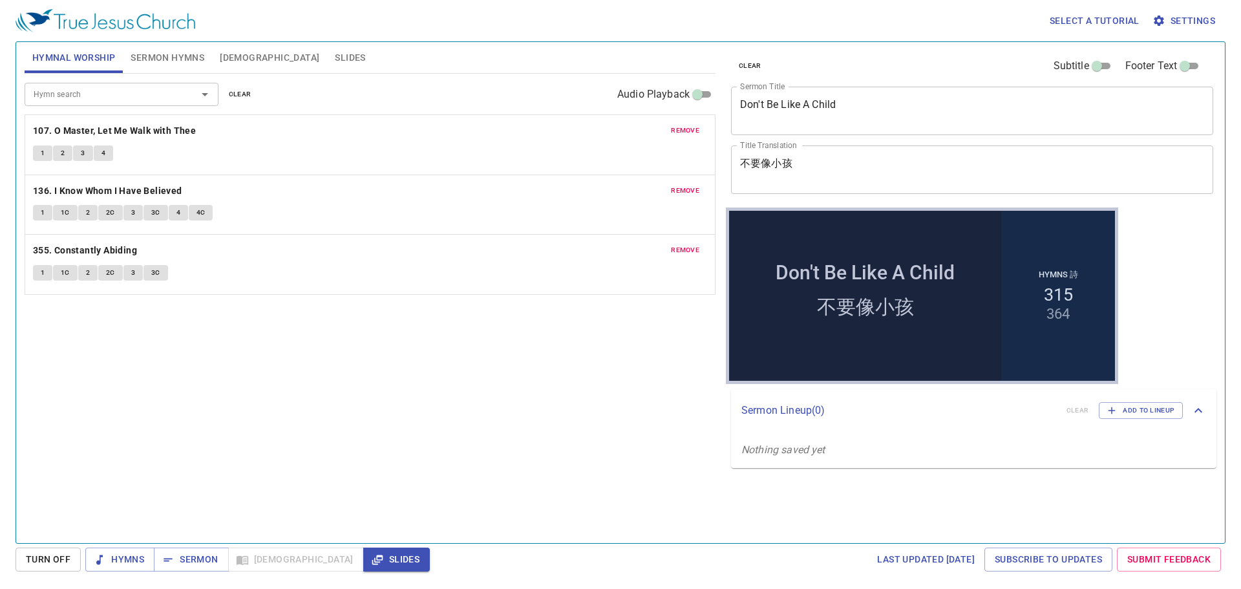
click at [176, 57] on span "Sermon Hymns" at bounding box center [168, 58] width 74 height 16
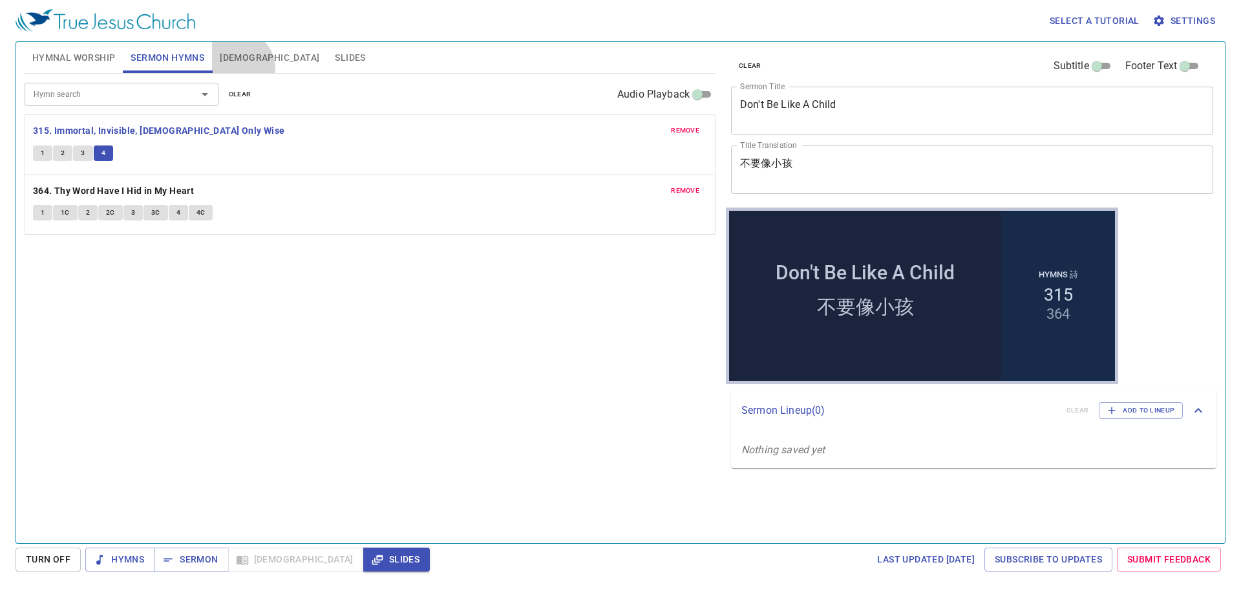
click at [238, 68] on button "[DEMOGRAPHIC_DATA]" at bounding box center [269, 57] width 115 height 31
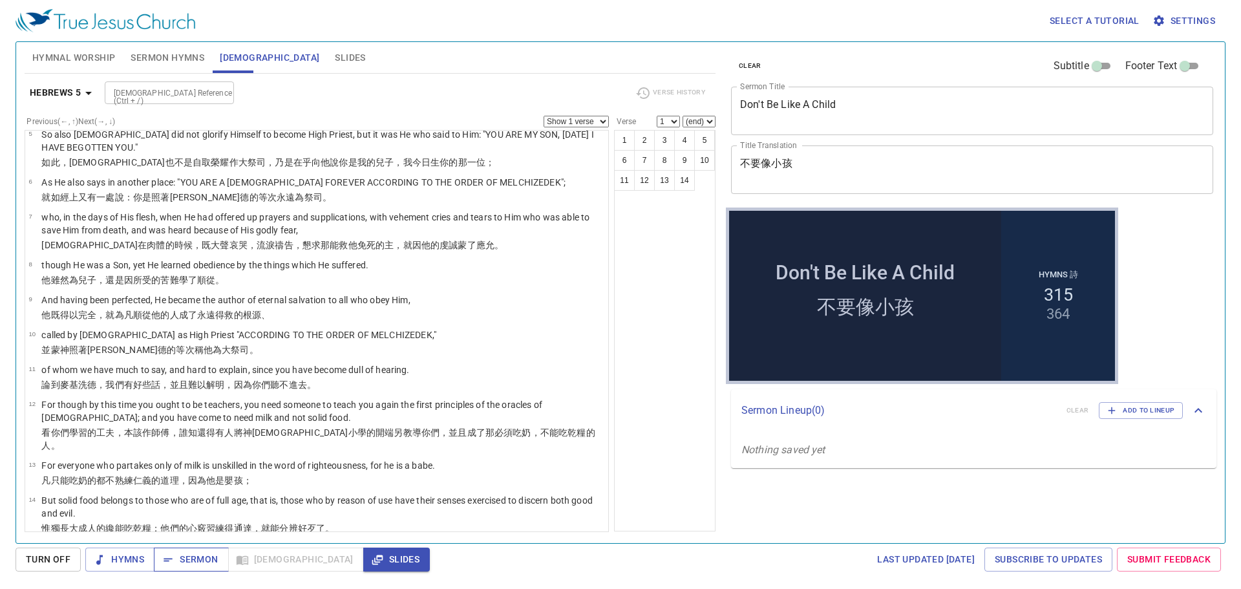
click at [200, 350] on span "Sermon" at bounding box center [191, 559] width 54 height 16
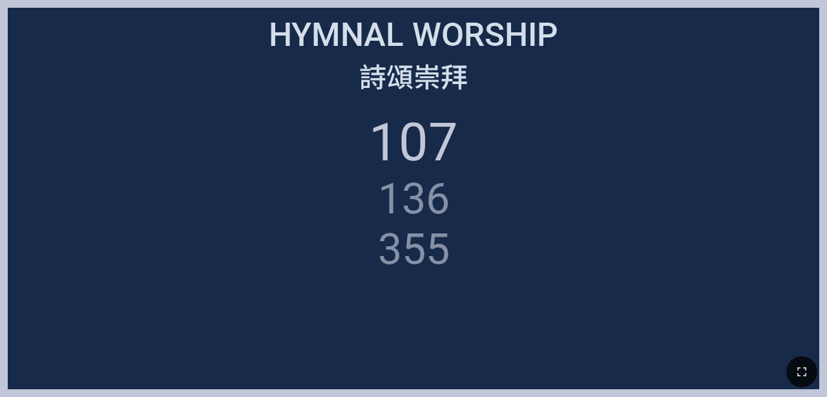
click at [825, 379] on div at bounding box center [413, 371] width 827 height 51
click at [803, 368] on icon "button" at bounding box center [801, 371] width 9 height 9
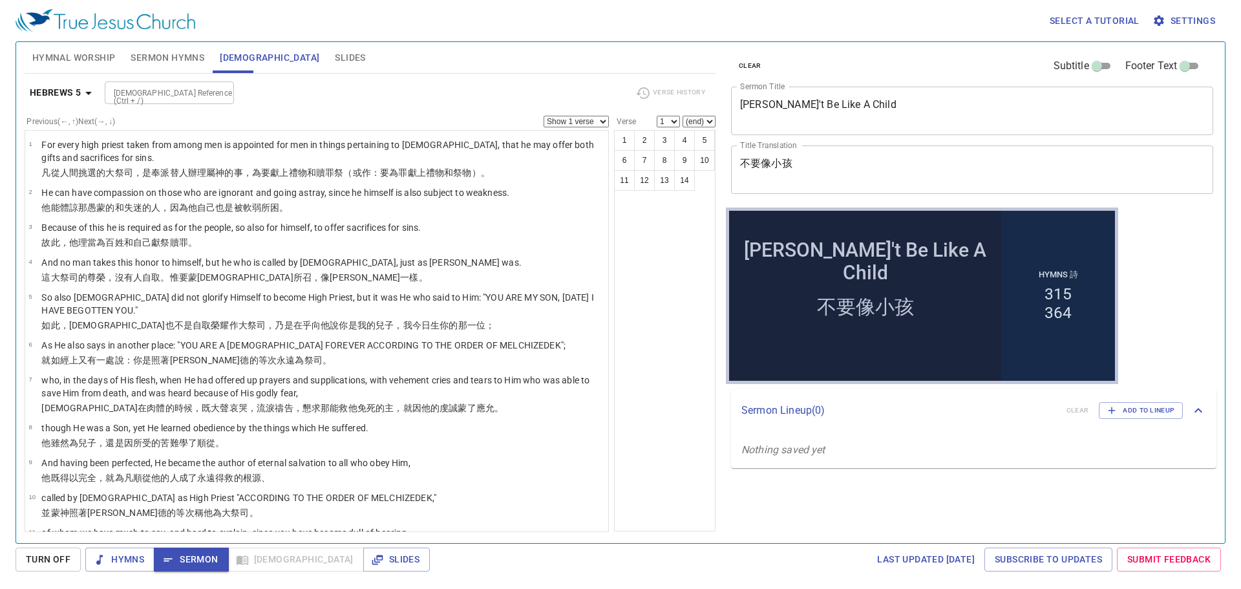
scroll to position [163, 0]
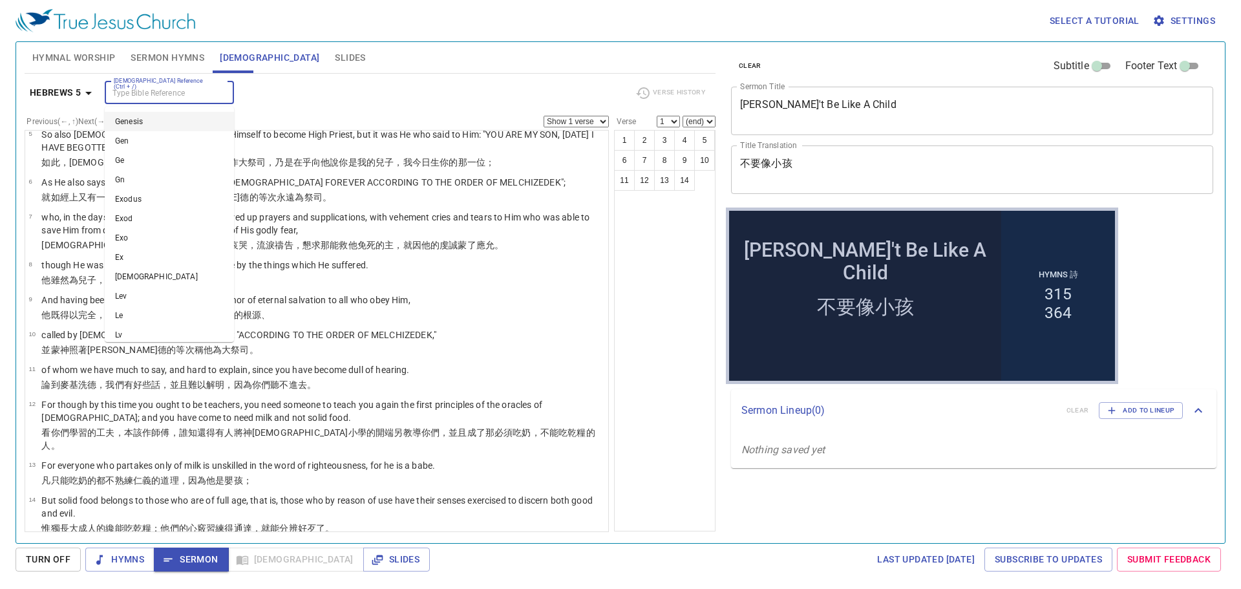
click at [134, 92] on input "[DEMOGRAPHIC_DATA] Reference (Ctrl + /)" at bounding box center [159, 92] width 100 height 15
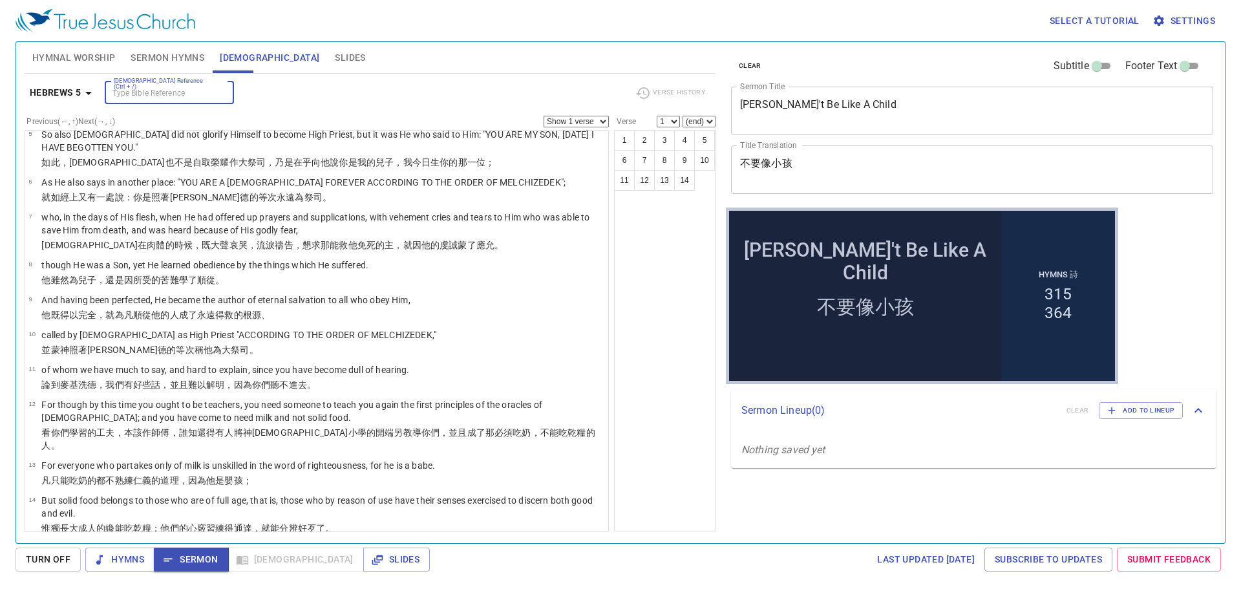
click at [134, 92] on input "[DEMOGRAPHIC_DATA] Reference (Ctrl + /)" at bounding box center [159, 92] width 100 height 15
click at [85, 102] on button "Hebrews 5" at bounding box center [64, 93] width 78 height 24
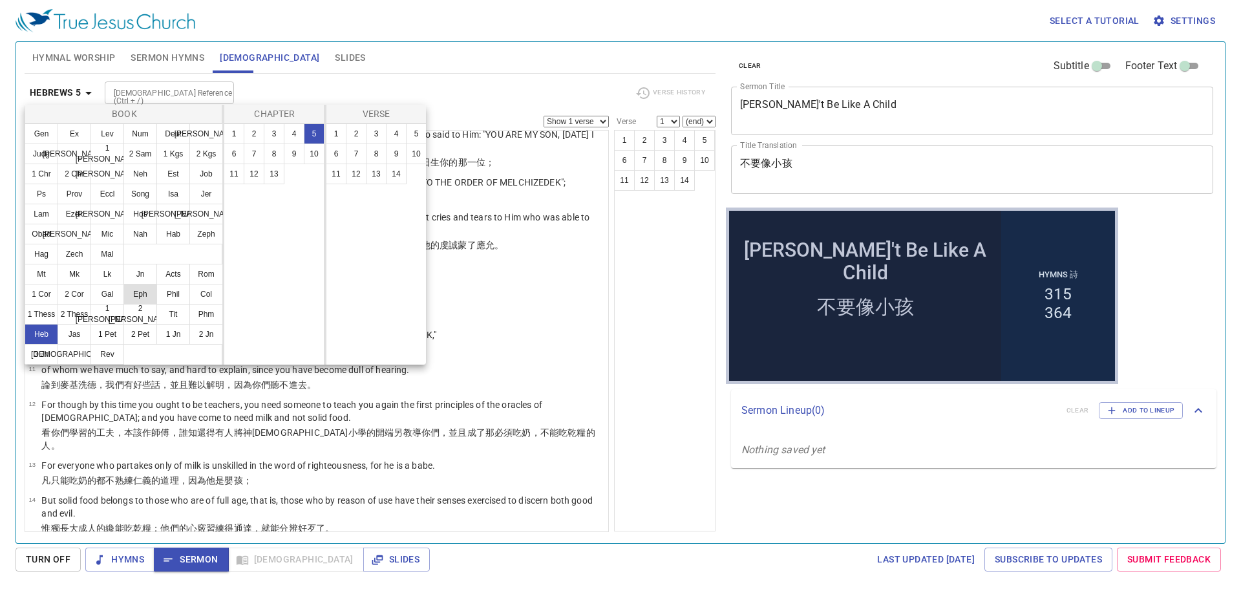
click at [143, 297] on button "Eph" at bounding box center [140, 294] width 34 height 21
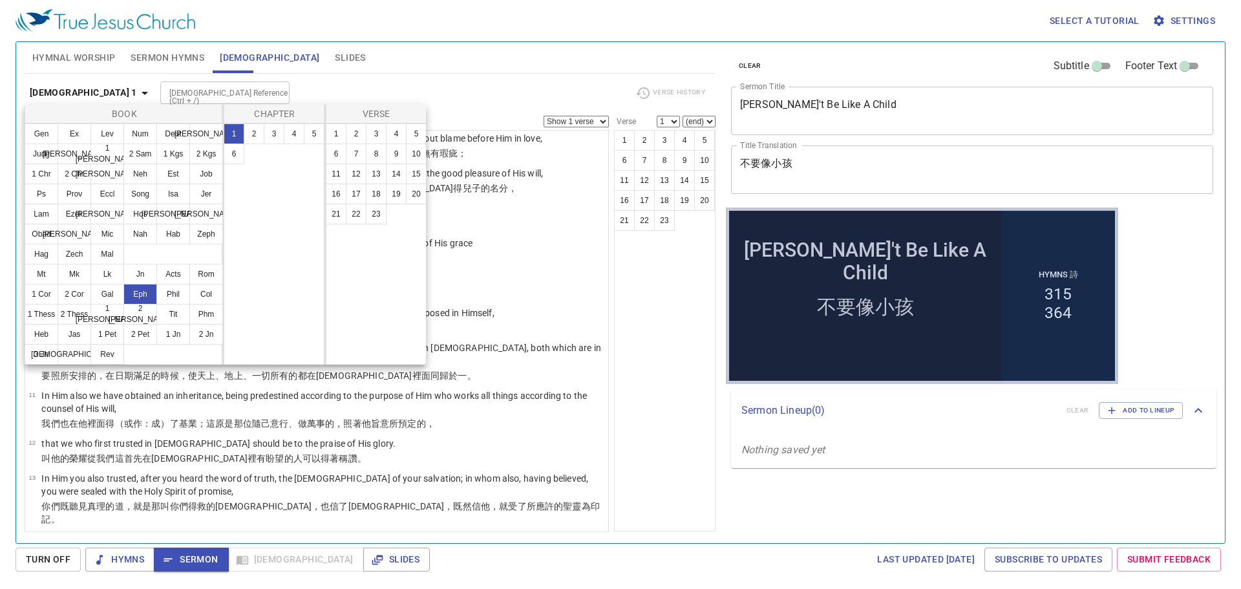
scroll to position [0, 0]
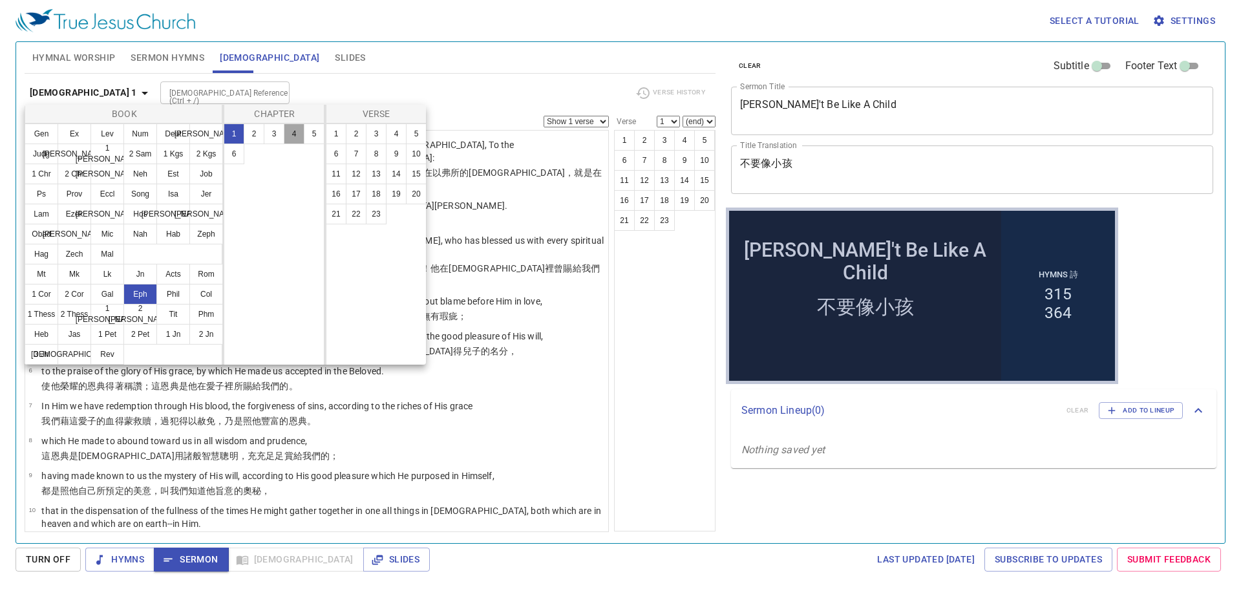
click at [299, 138] on button "4" at bounding box center [294, 133] width 21 height 21
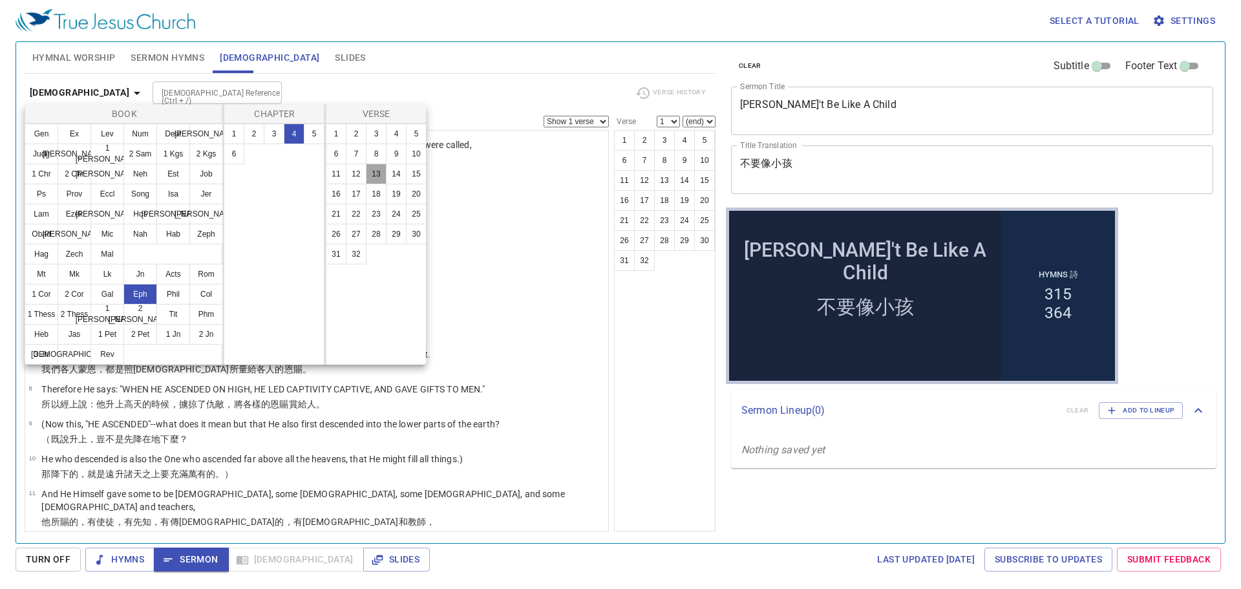
click at [379, 177] on button "13" at bounding box center [376, 173] width 21 height 21
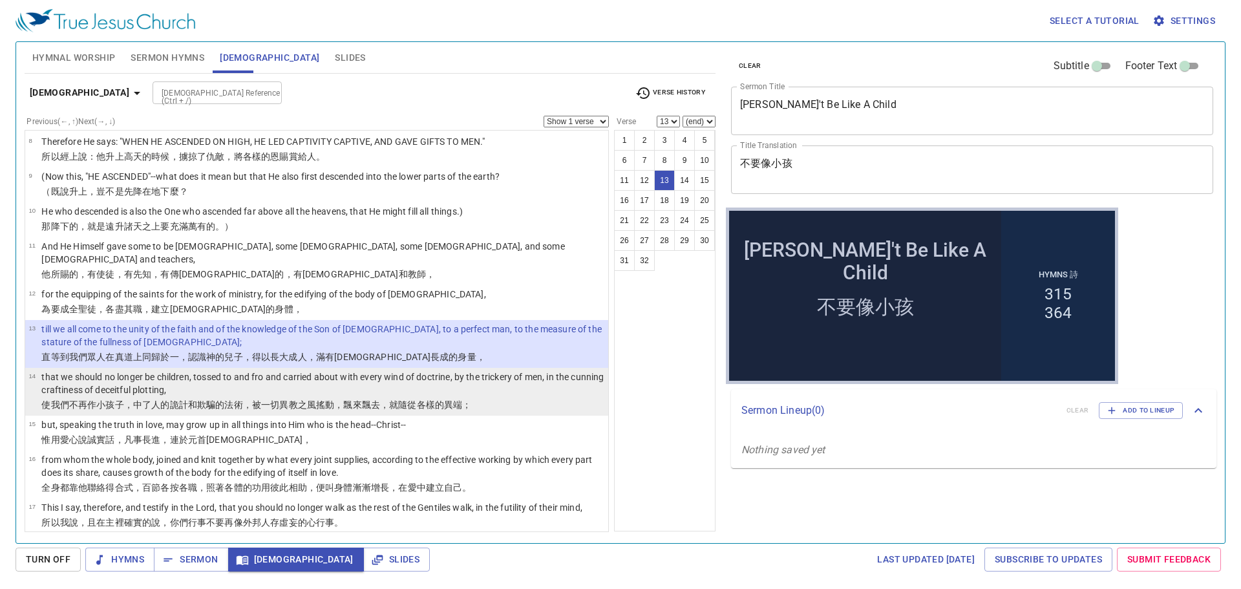
click at [302, 374] on p "that we should no longer be children, tossed to and fro and carried about with …" at bounding box center [322, 383] width 563 height 26
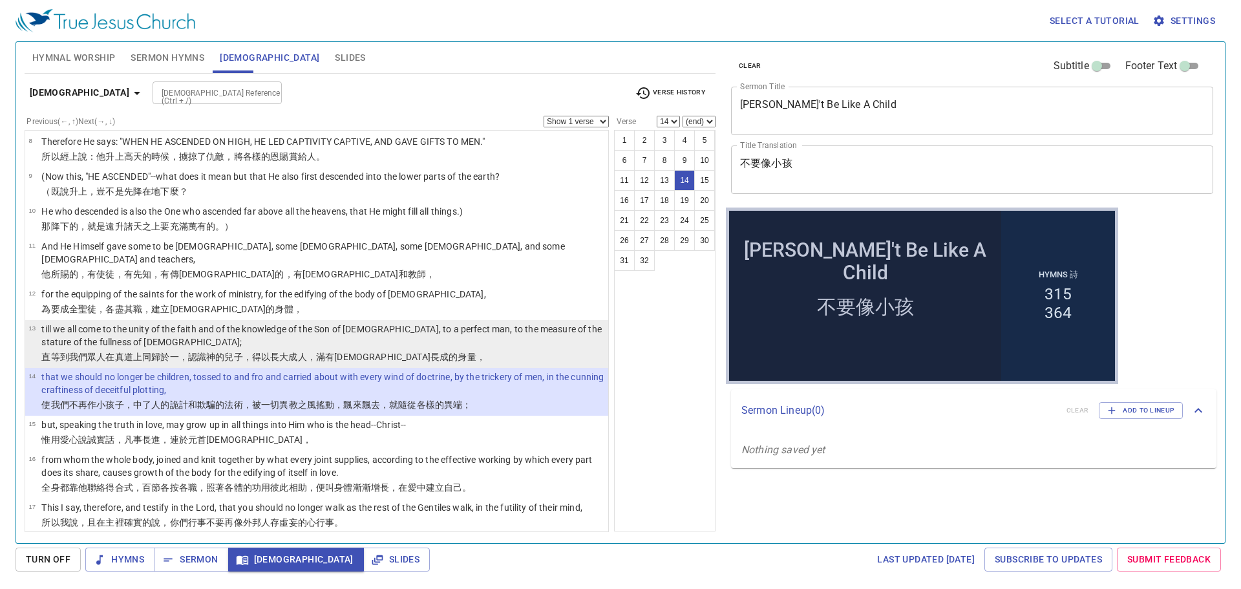
click at [196, 322] on p "till we all come to the unity of the faith and of the knowledge of the Son of […" at bounding box center [322, 335] width 563 height 26
select select "13"
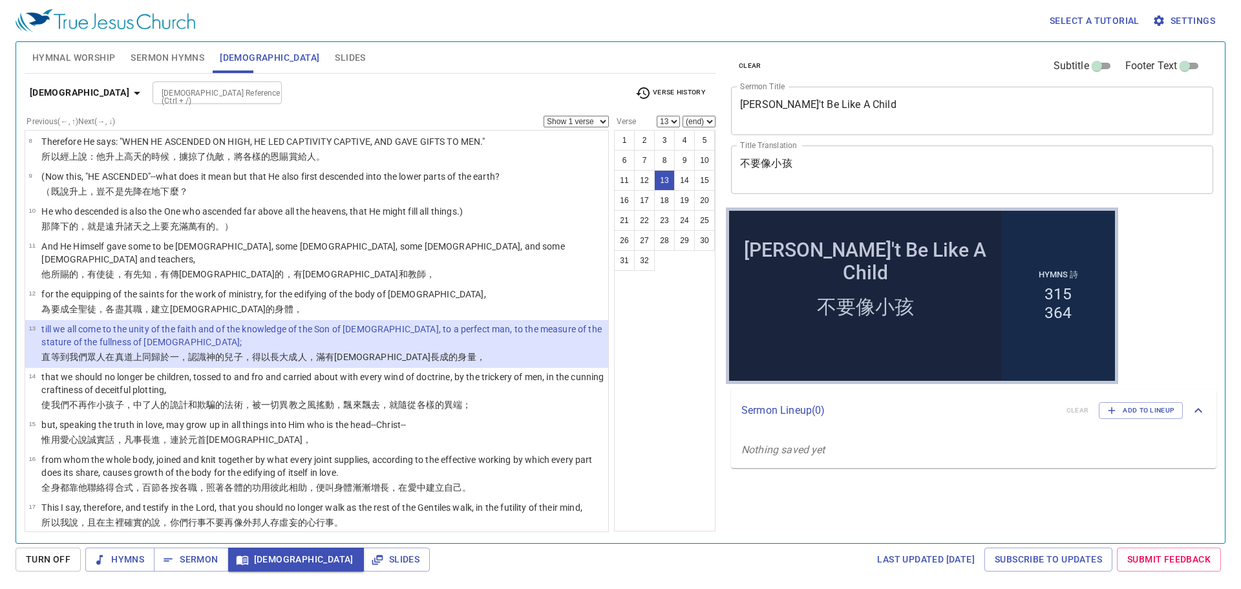
click at [156, 88] on input "[DEMOGRAPHIC_DATA] Reference (Ctrl + /)" at bounding box center [206, 92] width 100 height 15
click at [655, 374] on div "1 2 3 4 5 6 7 8 9 10 11 12 13 14 15 16 17 18 19 20 21 22 23 24 25 26 27 28 29 3…" at bounding box center [664, 330] width 101 height 401
click at [156, 95] on input "[DEMOGRAPHIC_DATA] Reference (Ctrl + /)" at bounding box center [206, 92] width 100 height 15
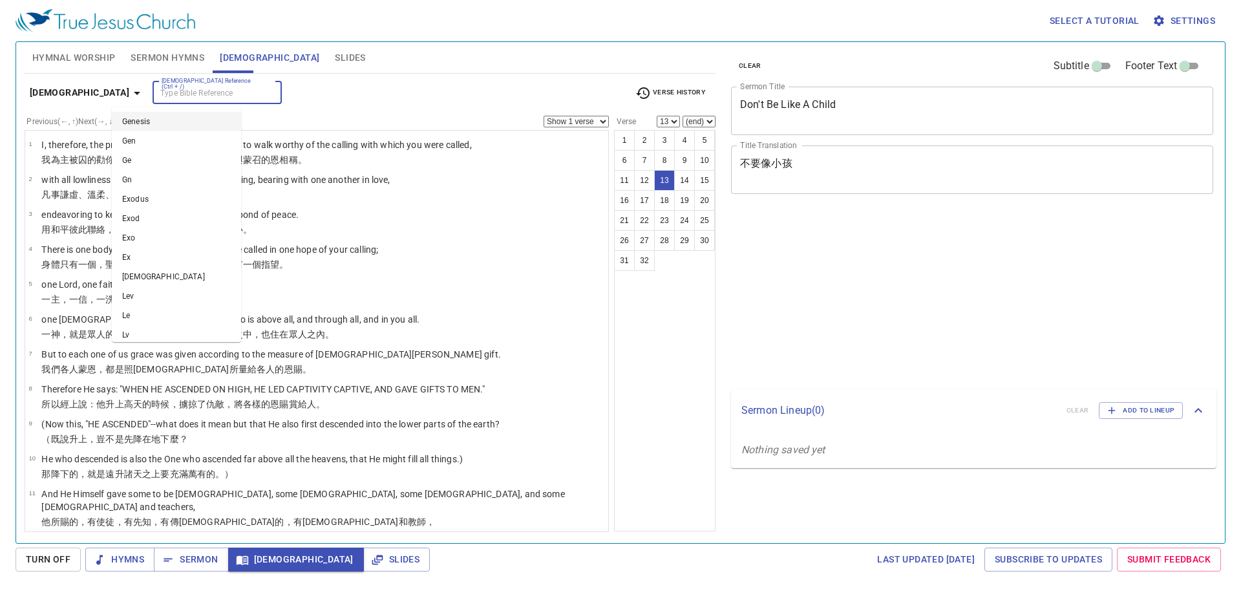
select select "13"
select select "14"
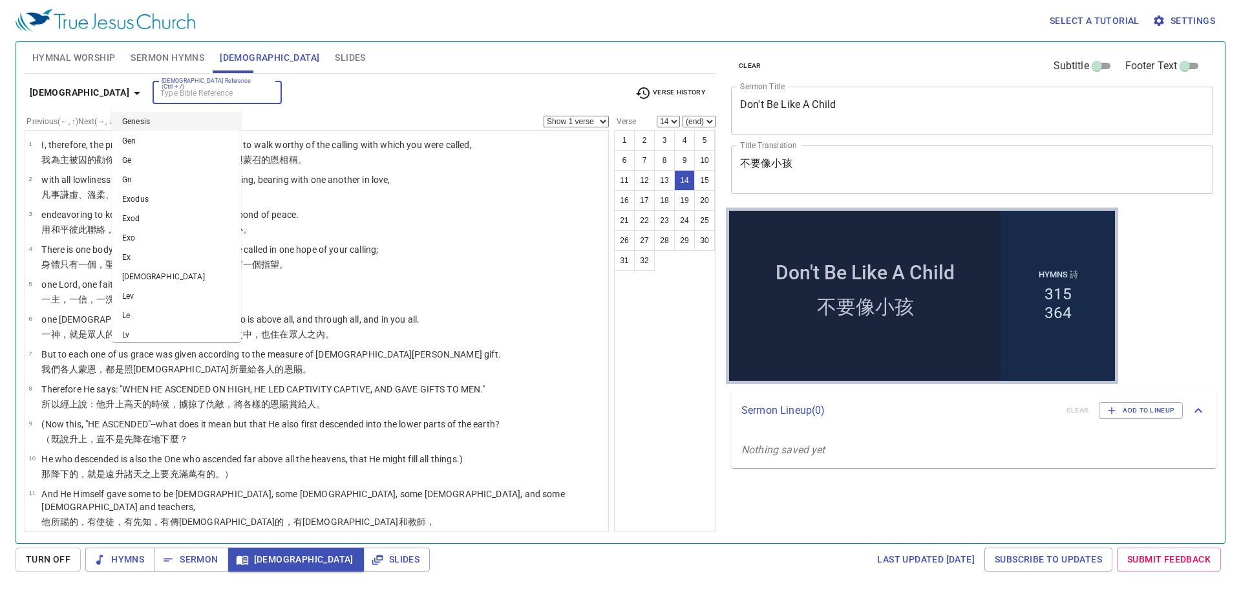
scroll to position [248, 0]
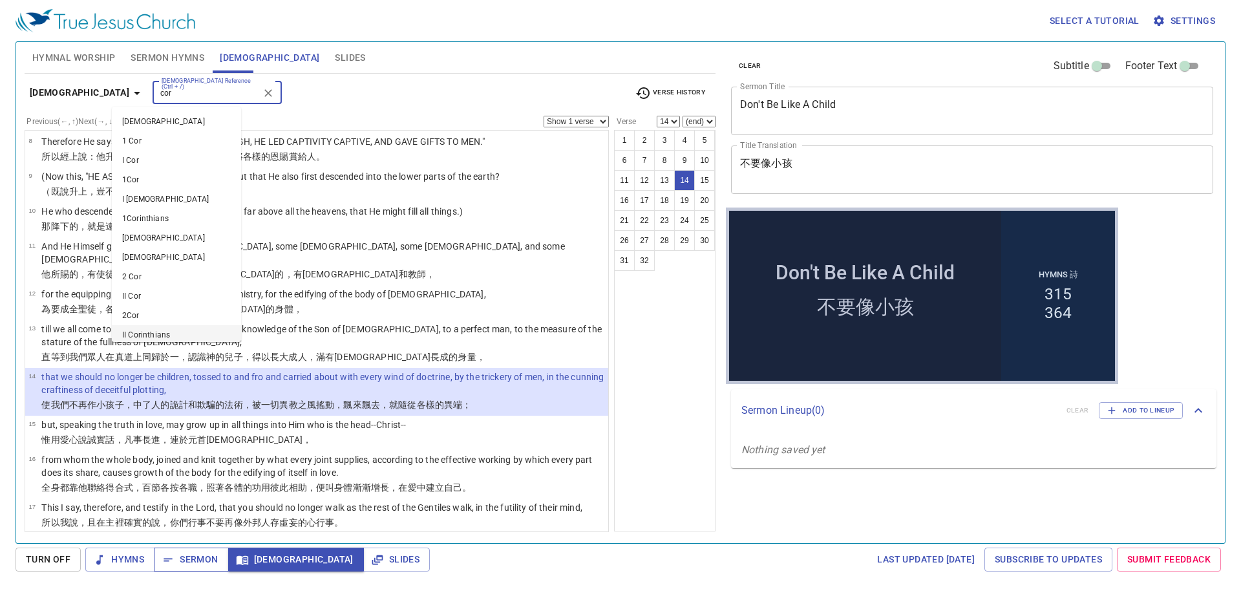
type input "cor"
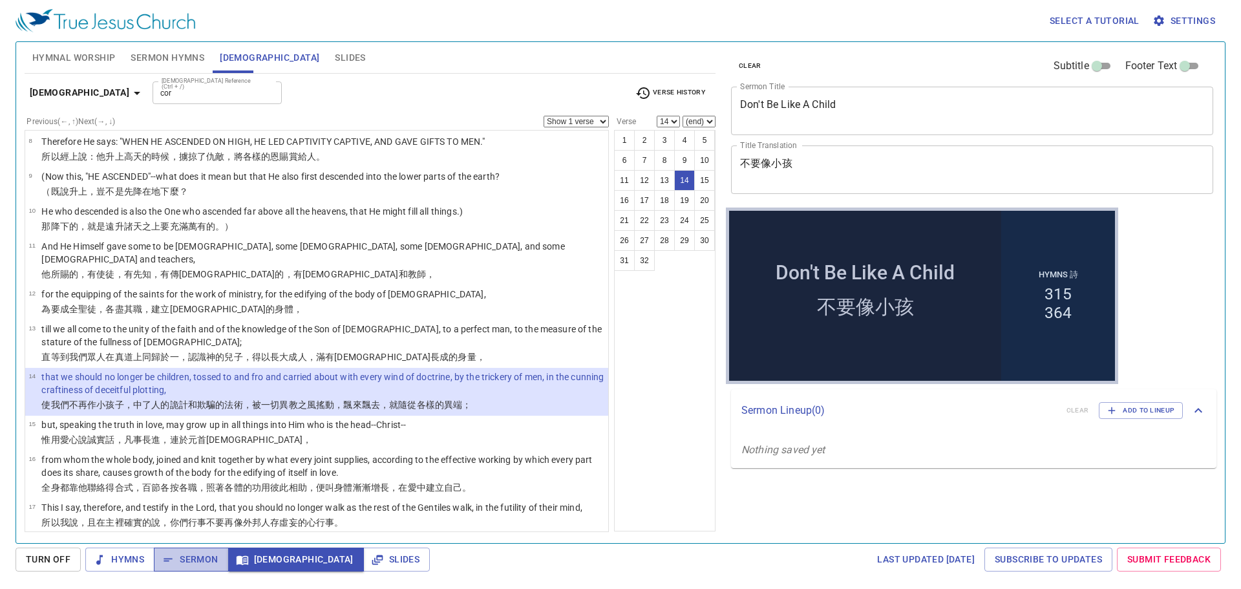
click at [187, 556] on span "Sermon" at bounding box center [191, 559] width 54 height 16
click at [156, 94] on input "cor" at bounding box center [206, 92] width 100 height 15
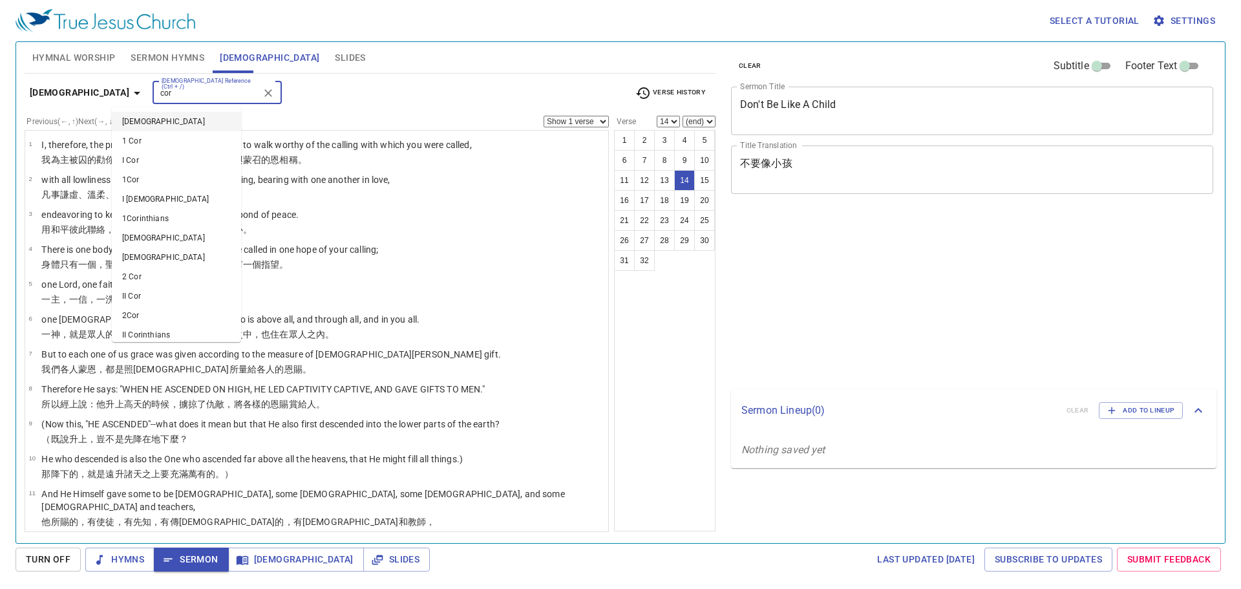
select select "14"
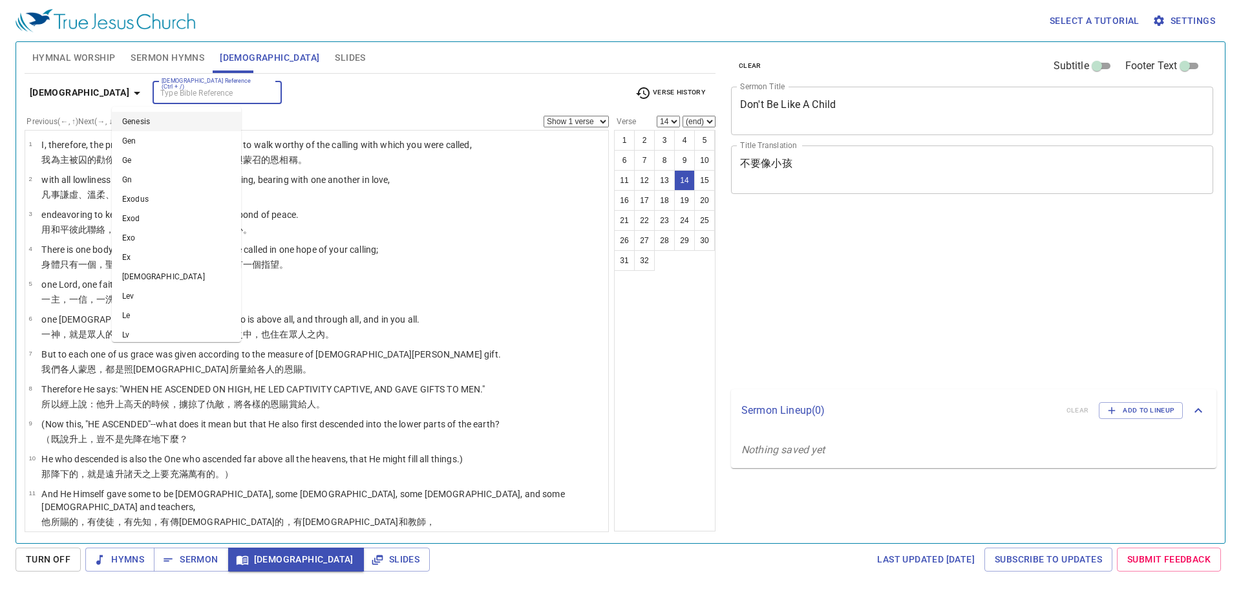
select select "14"
select select "15"
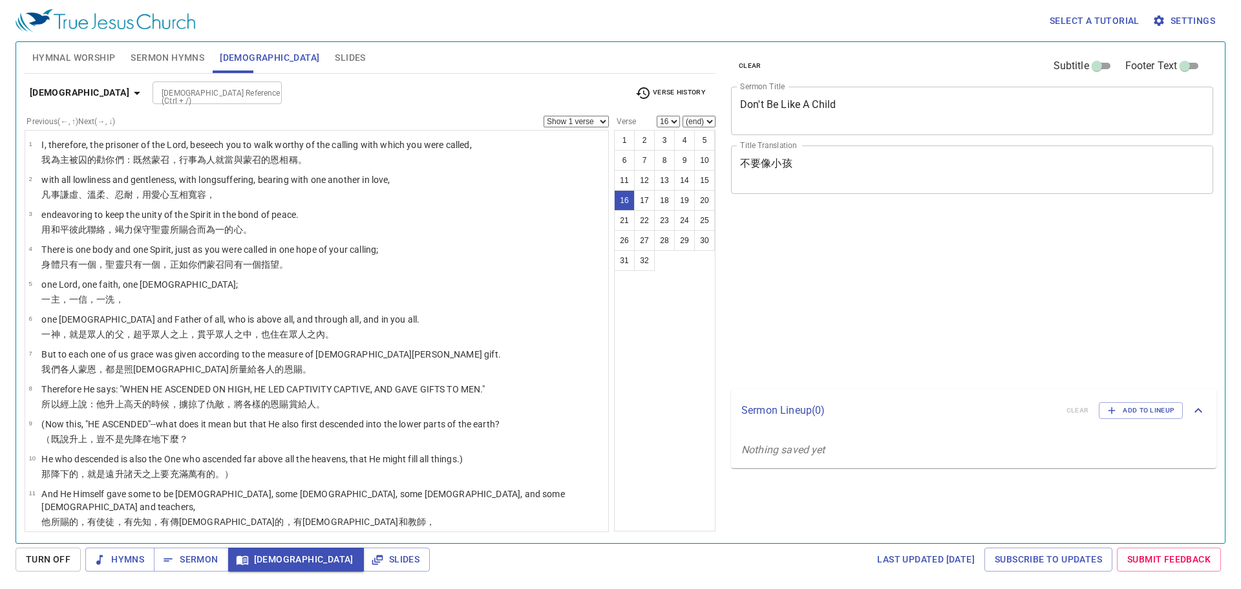
select select "16"
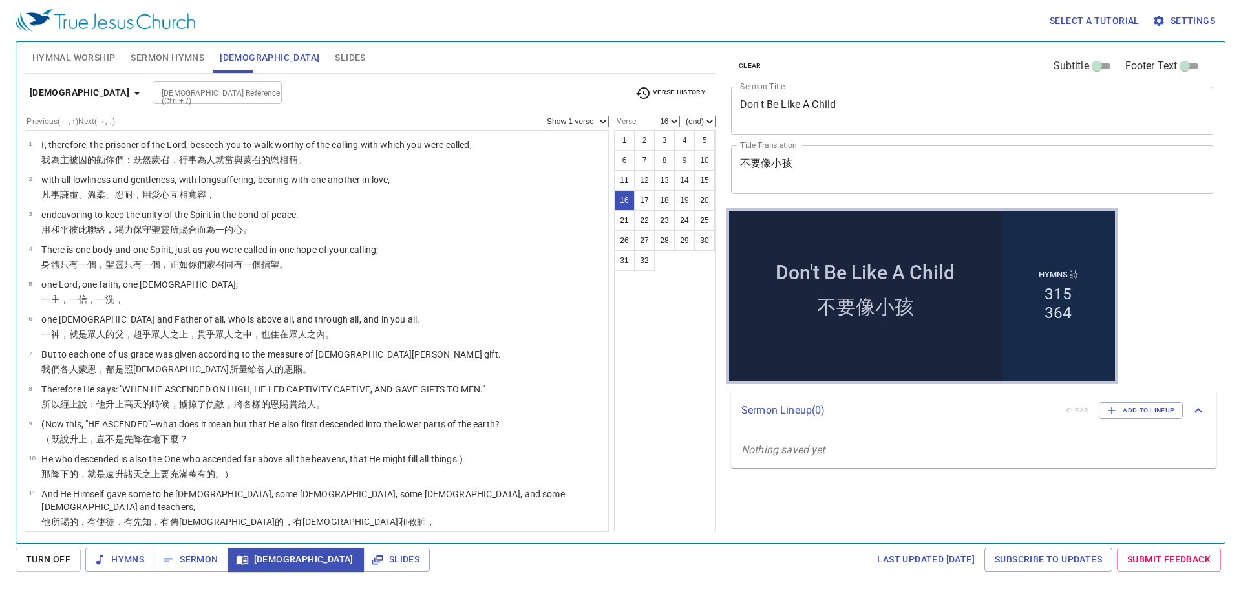
scroll to position [377, 0]
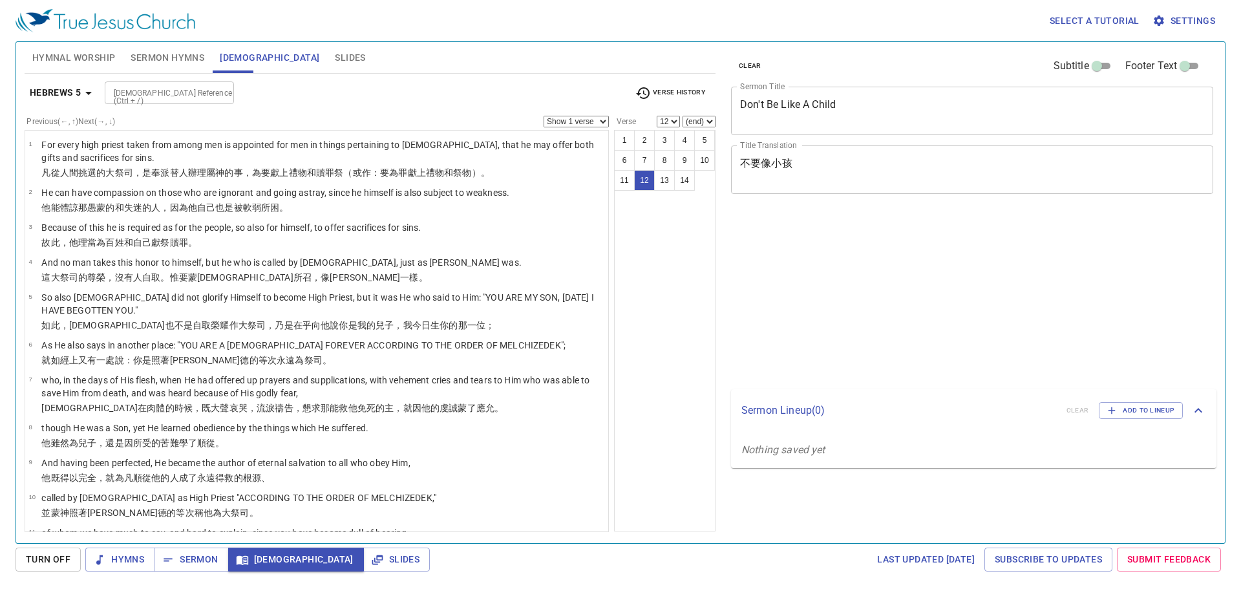
select select "12"
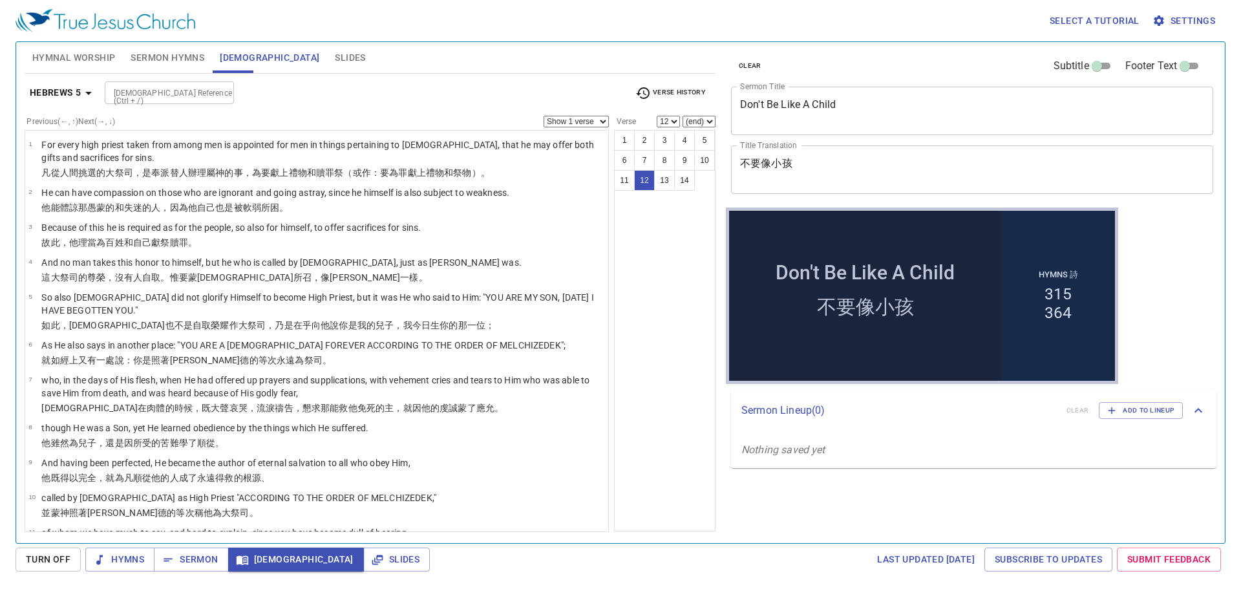
scroll to position [163, 0]
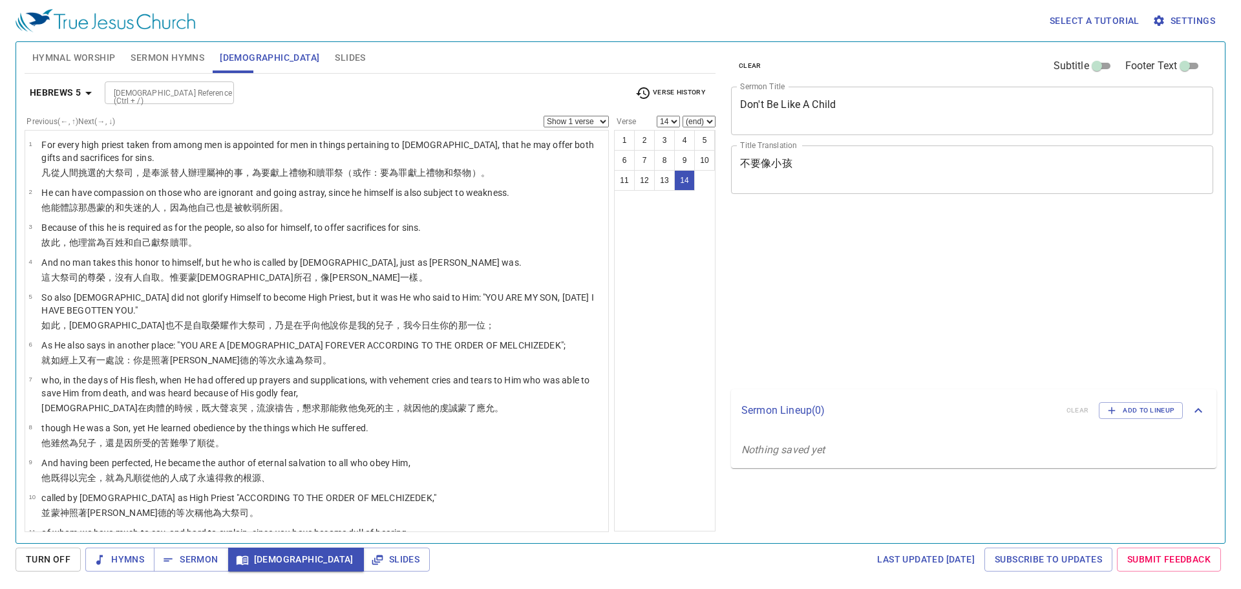
select select "14"
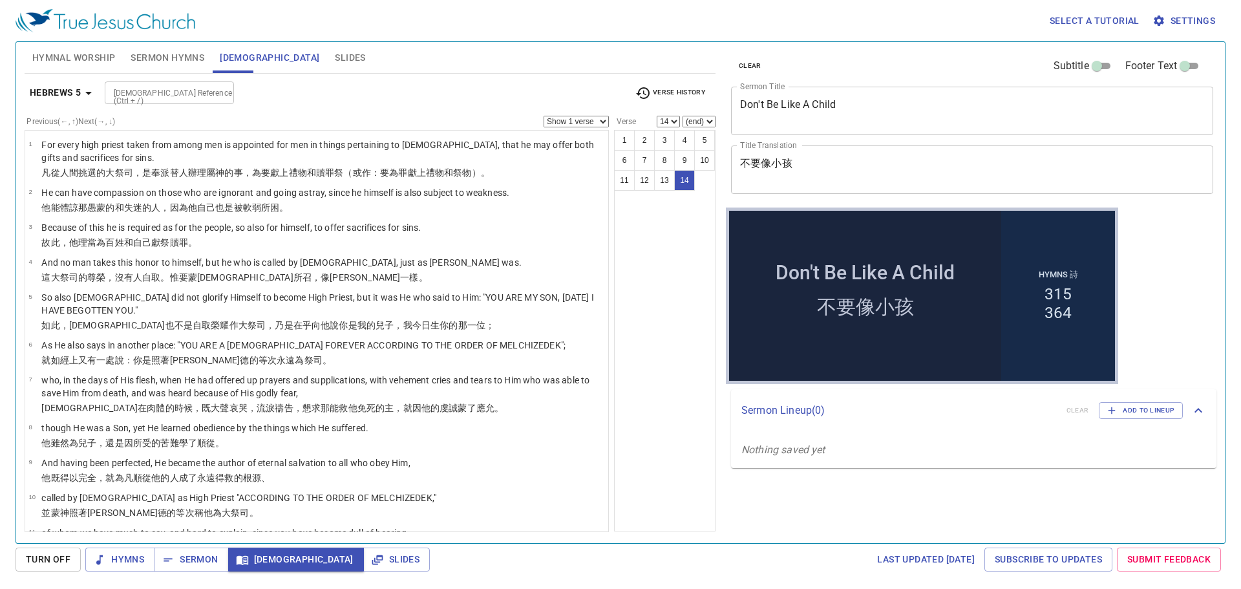
scroll to position [163, 0]
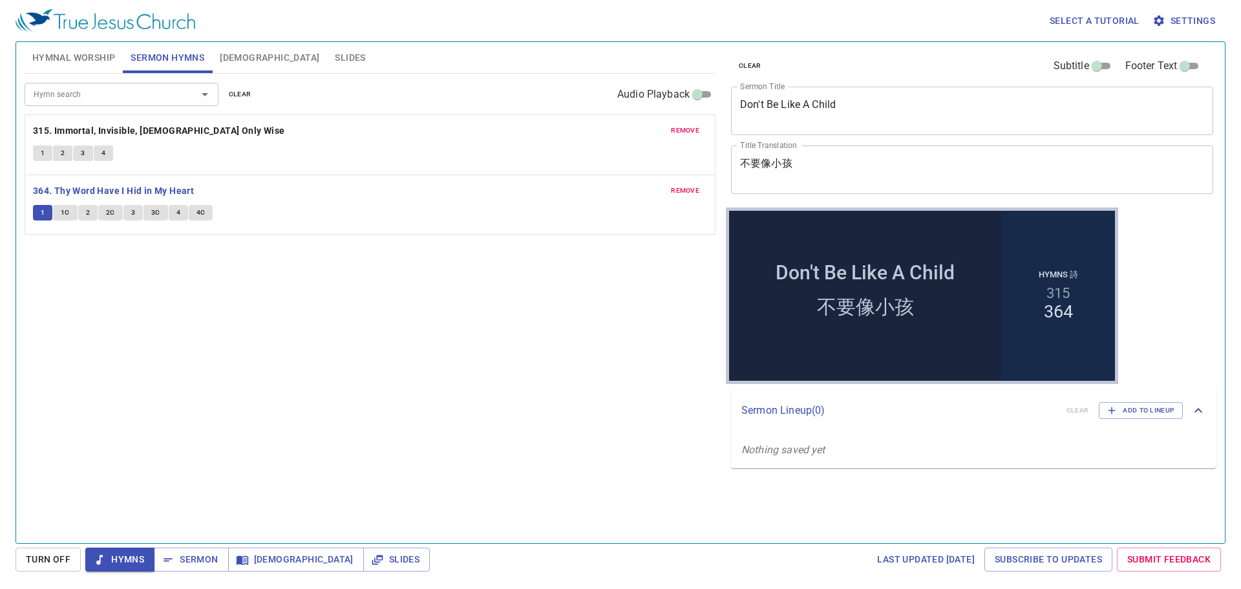
drag, startPoint x: 0, startPoint y: 0, endPoint x: 67, endPoint y: 214, distance: 224.0
click at [67, 214] on span "1C" at bounding box center [65, 213] width 9 height 12
click at [87, 212] on span "2" at bounding box center [88, 213] width 4 height 12
click at [109, 211] on span "2C" at bounding box center [110, 213] width 9 height 12
click at [131, 211] on span "3" at bounding box center [133, 213] width 4 height 12
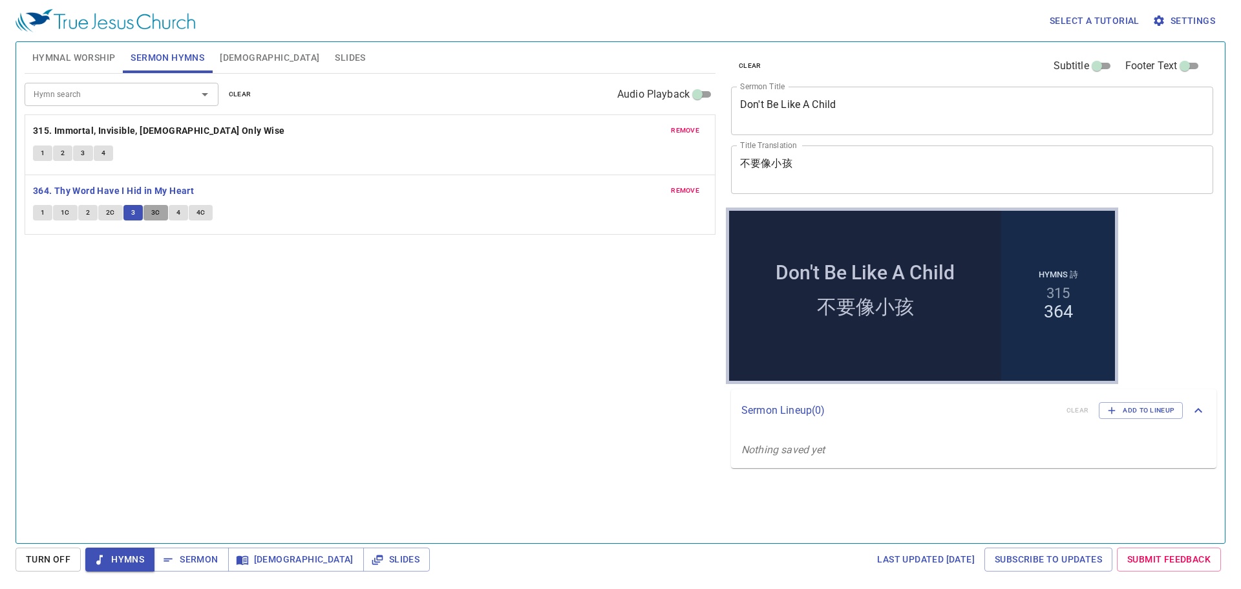
click at [151, 212] on span "3C" at bounding box center [155, 213] width 9 height 12
click at [176, 215] on span "4" at bounding box center [178, 213] width 4 height 12
click at [203, 213] on span "4C" at bounding box center [200, 213] width 9 height 12
click at [94, 189] on b "364. Thy Word Have I Hid in My Heart" at bounding box center [113, 191] width 161 height 16
click at [327, 47] on button "Slides" at bounding box center [350, 57] width 46 height 31
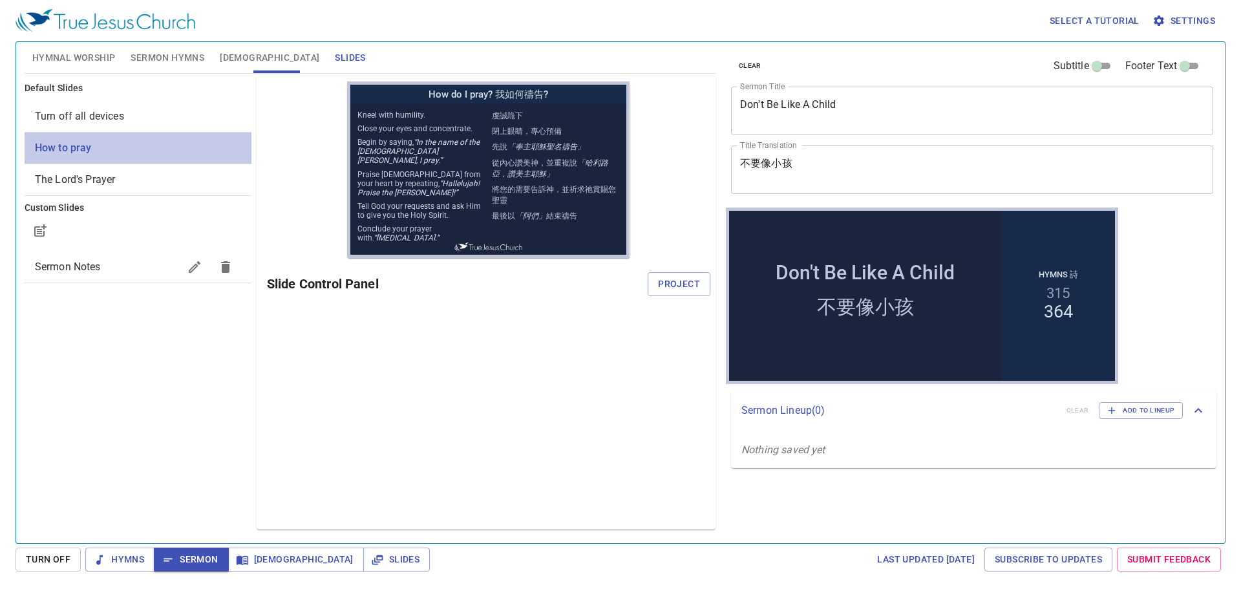
click at [105, 147] on span "How to pray" at bounding box center [138, 148] width 206 height 16
click at [680, 283] on span "Project" at bounding box center [679, 284] width 42 height 16
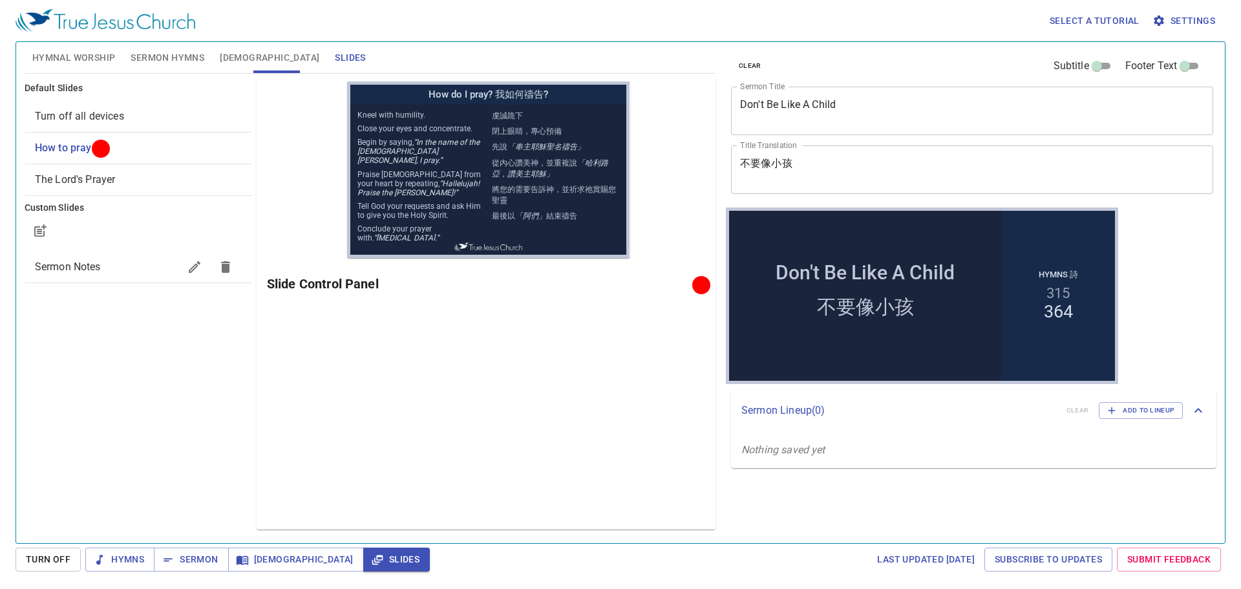
click at [156, 41] on div "Select a tutorial Settings" at bounding box center [618, 20] width 1205 height 41
click at [147, 58] on span "Sermon Hymns" at bounding box center [168, 58] width 74 height 16
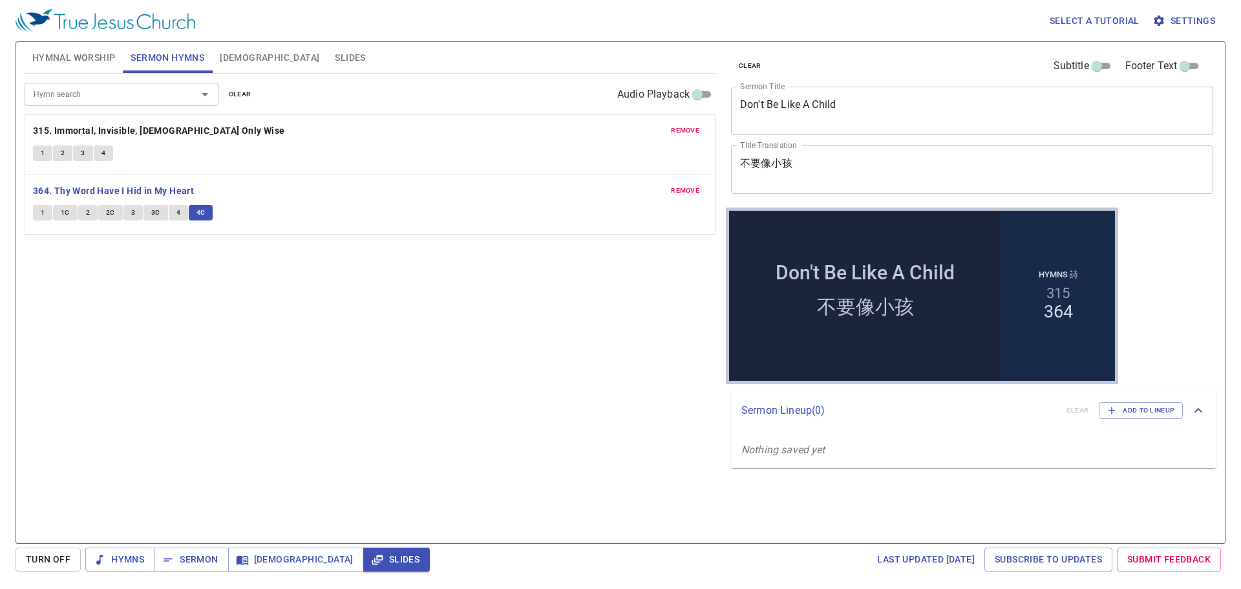
click at [327, 45] on button "Slides" at bounding box center [350, 57] width 46 height 31
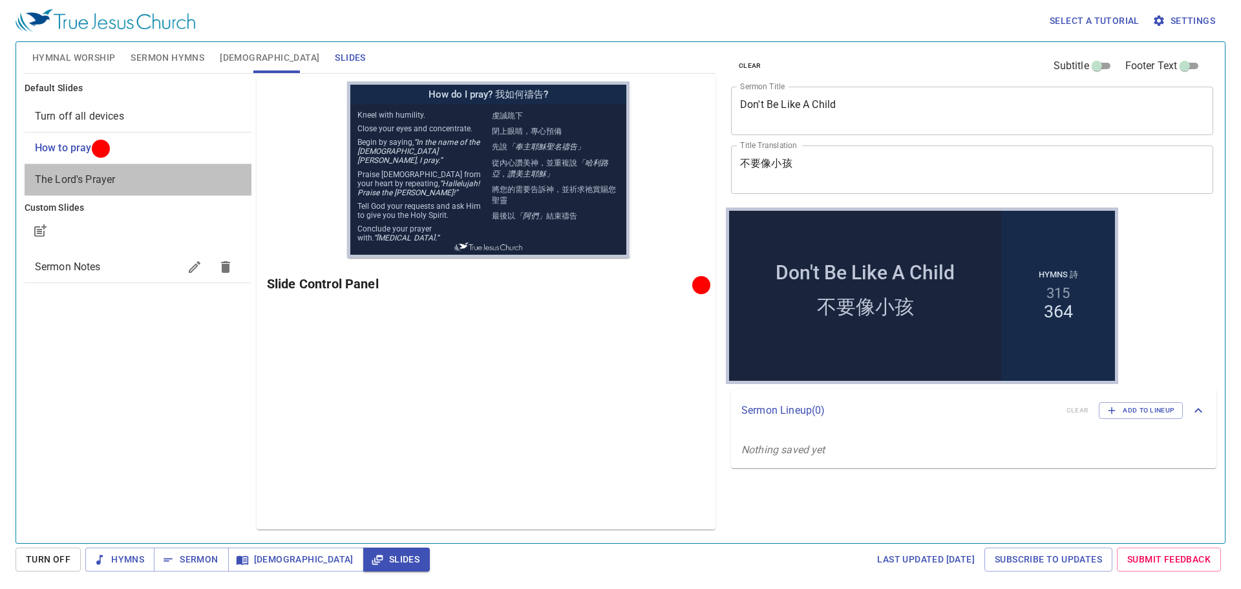
click at [56, 174] on span "The Lord's Prayer" at bounding box center [75, 179] width 81 height 12
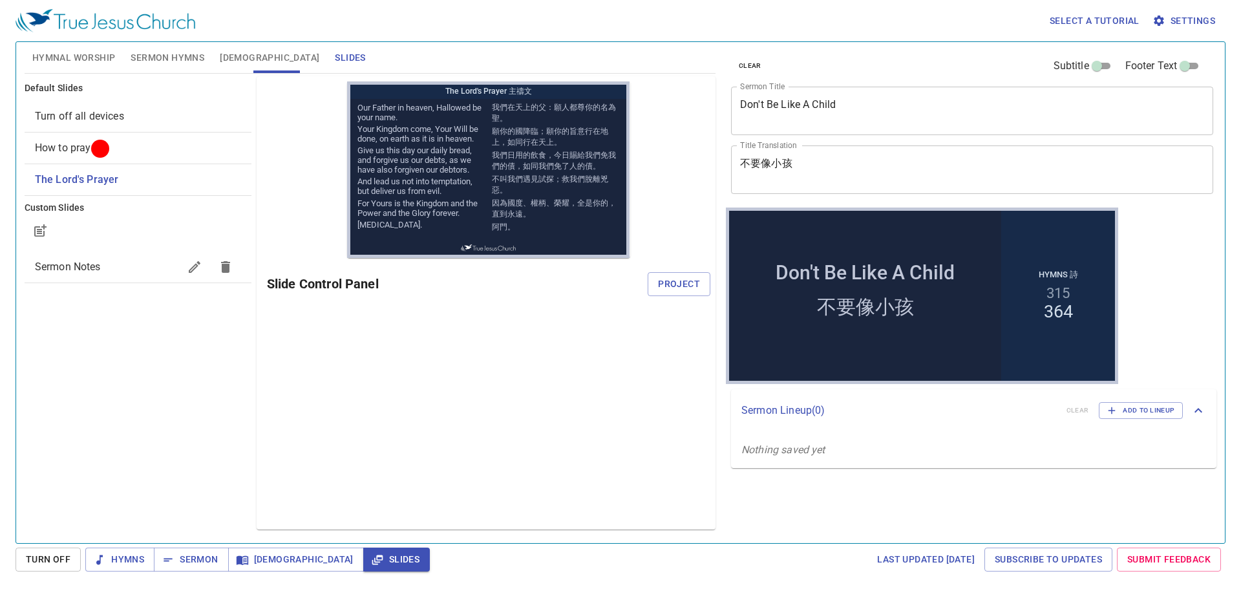
click at [161, 62] on span "Sermon Hymns" at bounding box center [168, 58] width 74 height 16
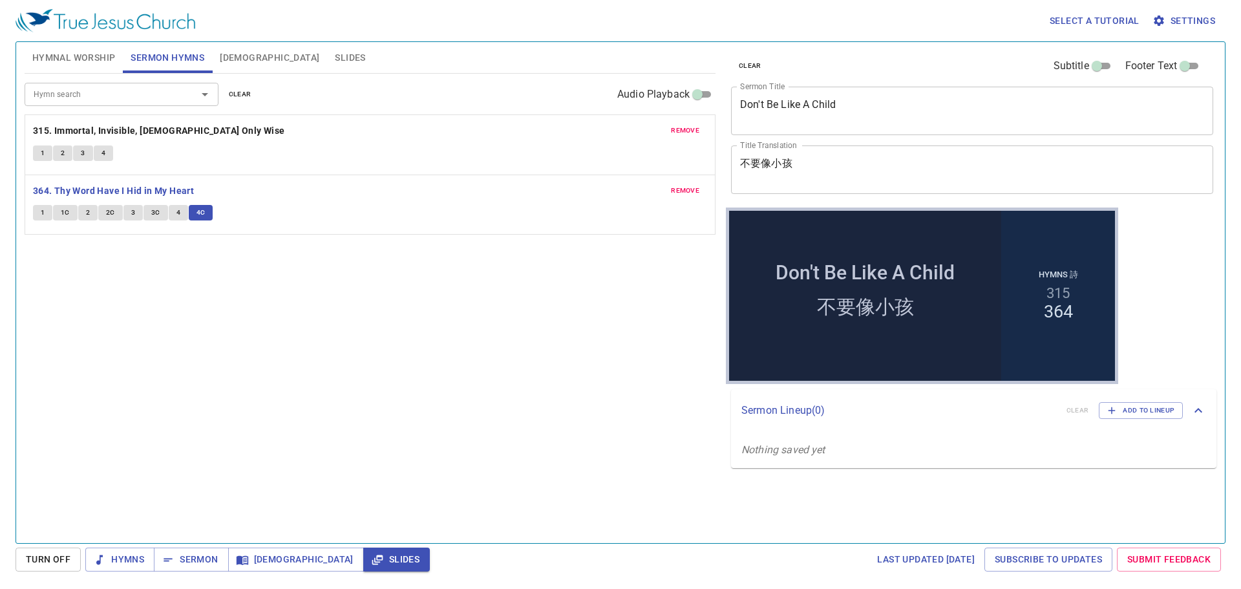
click at [200, 210] on span "4C" at bounding box center [200, 213] width 9 height 12
click at [163, 193] on b "364. Thy Word Have I Hid in My Heart" at bounding box center [113, 191] width 161 height 16
